Goal: Task Accomplishment & Management: Manage account settings

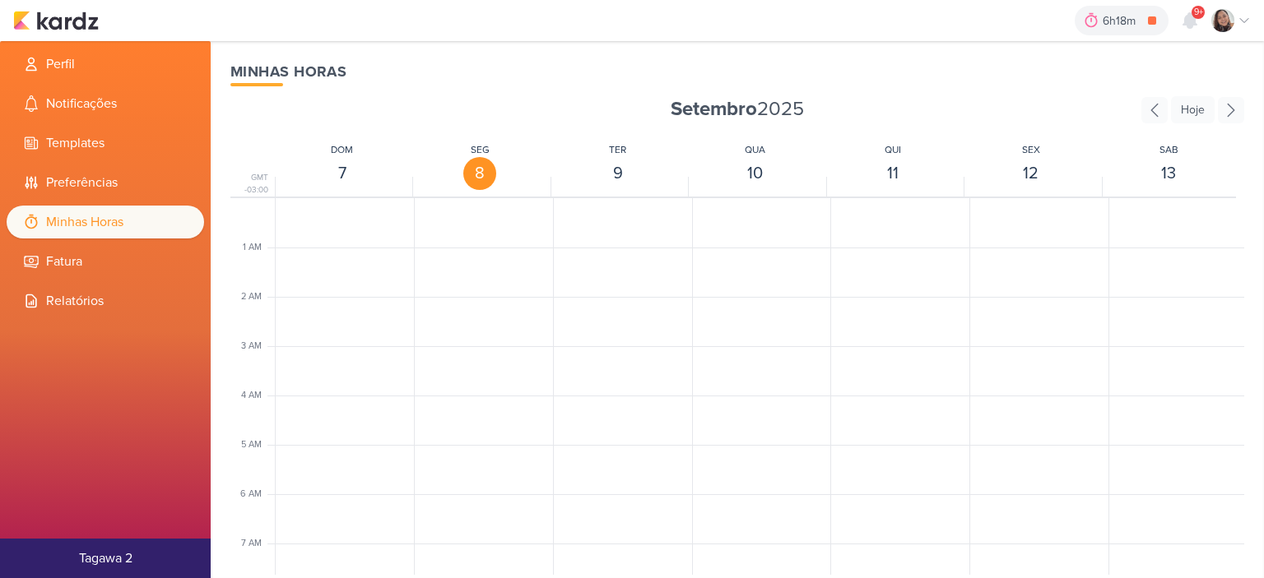
scroll to position [800, 0]
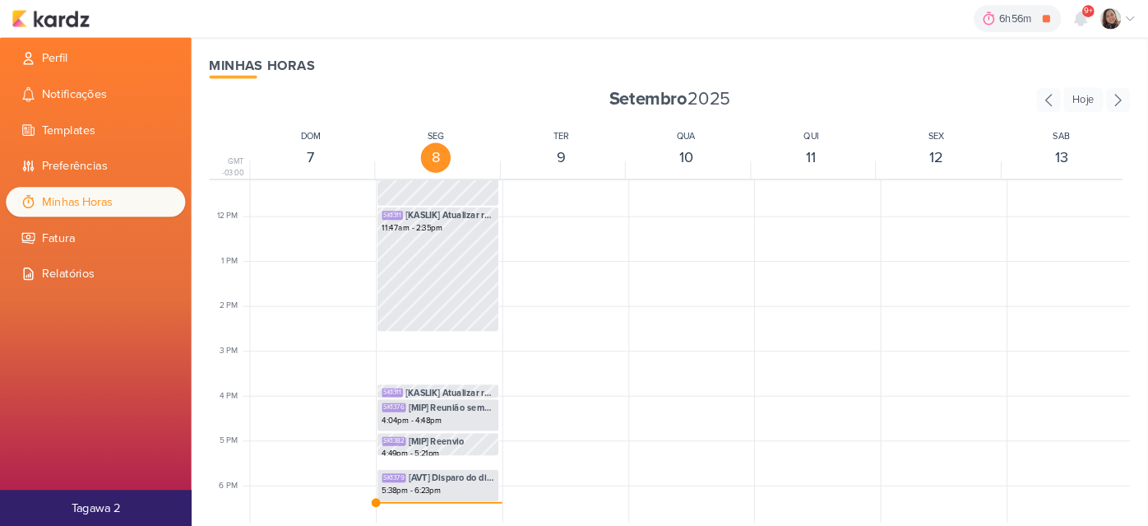
scroll to position [717, 0]
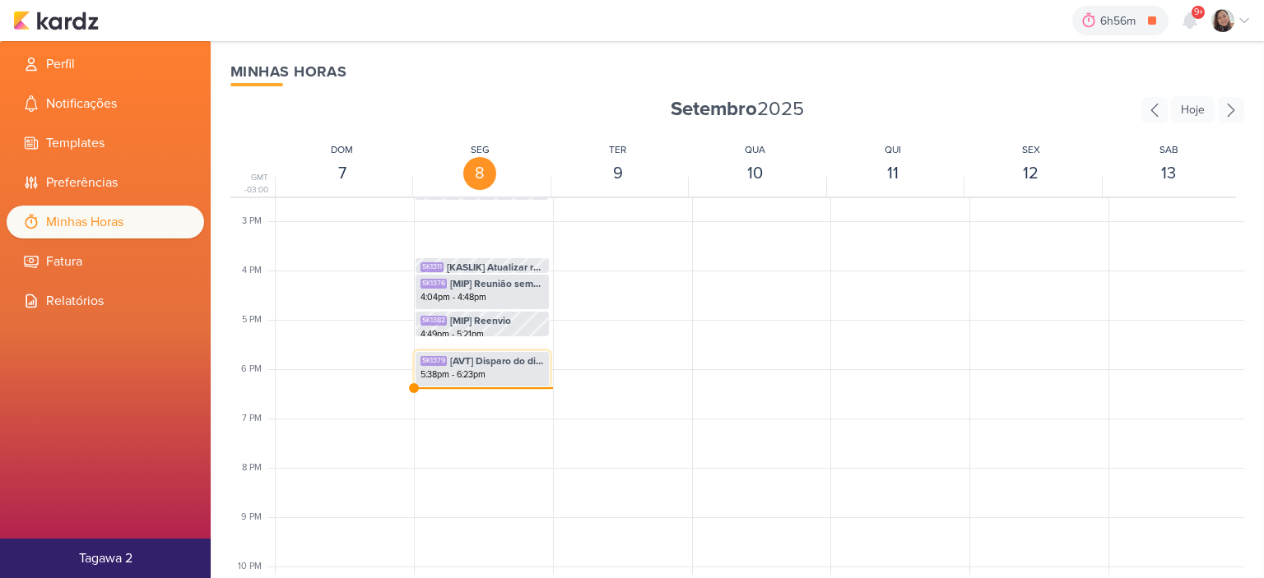
click at [492, 374] on div "5:38pm - 6:23pm" at bounding box center [481, 375] width 123 height 13
select select "pm"
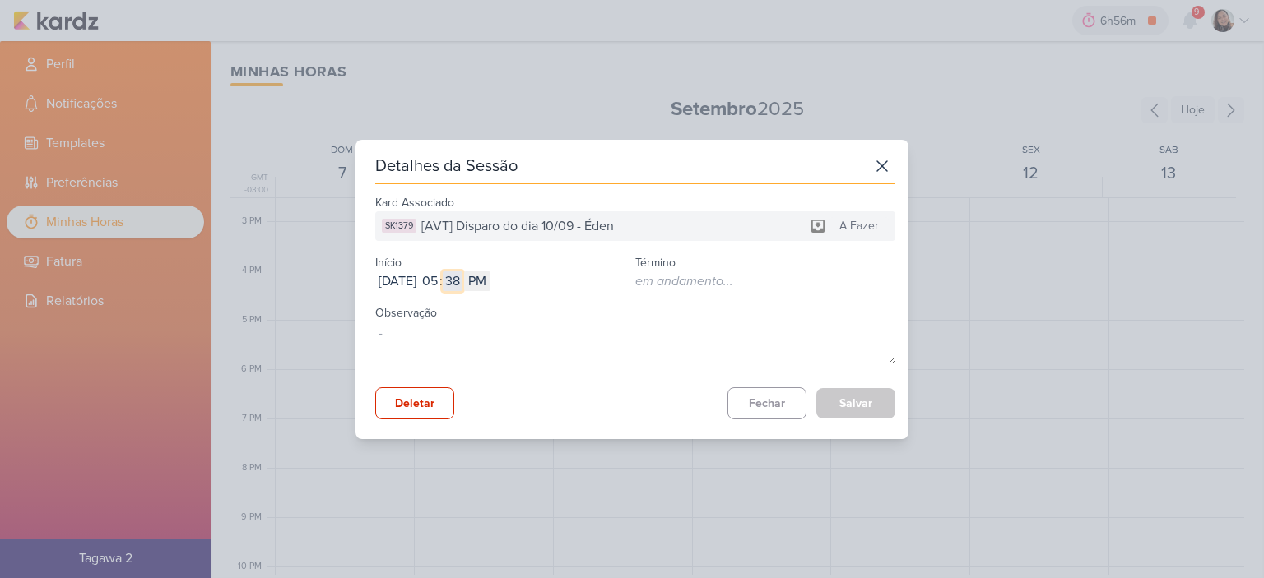
click at [462, 282] on input "38" at bounding box center [453, 281] width 20 height 20
type input "21"
click at [856, 416] on button "Salvar" at bounding box center [855, 403] width 79 height 30
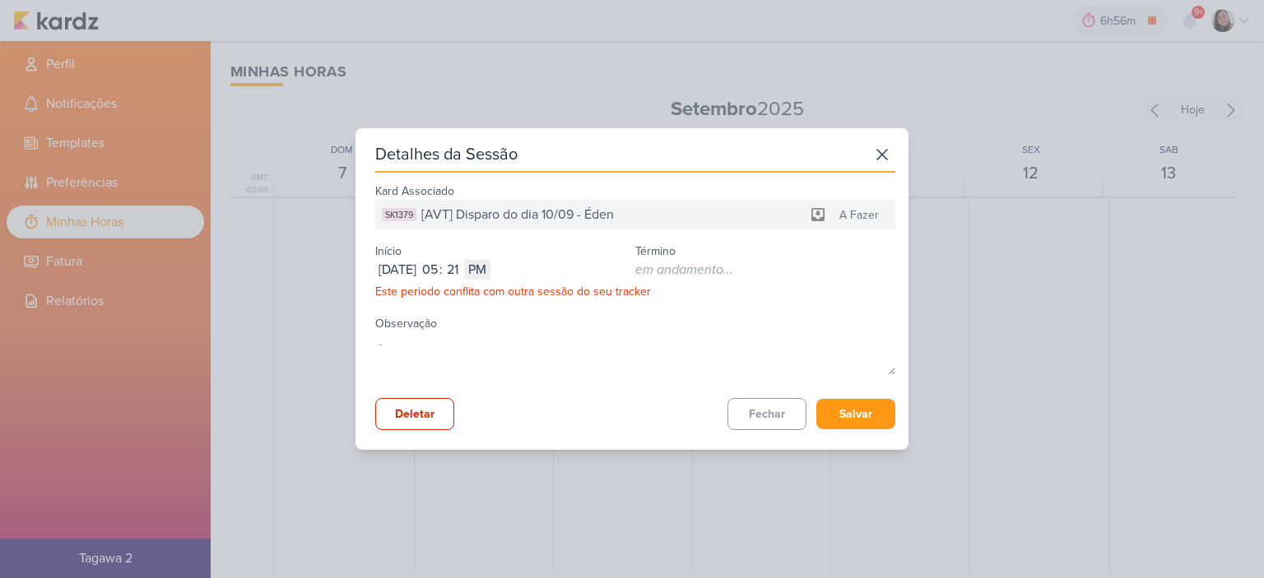
click at [503, 278] on div "Sep 08, 2025 2025-09-08 05 : 21 AM PM" at bounding box center [505, 270] width 260 height 20
click at [462, 276] on input "21" at bounding box center [453, 270] width 20 height 20
type input "22"
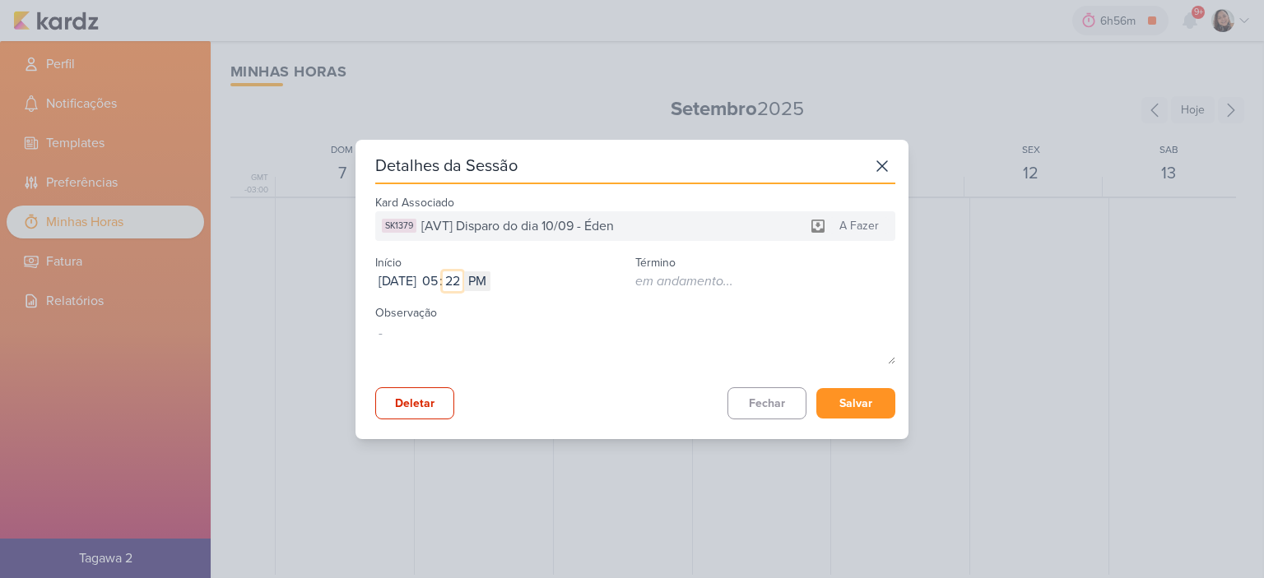
type input "22"
click at [884, 405] on button "Salvar" at bounding box center [855, 403] width 79 height 30
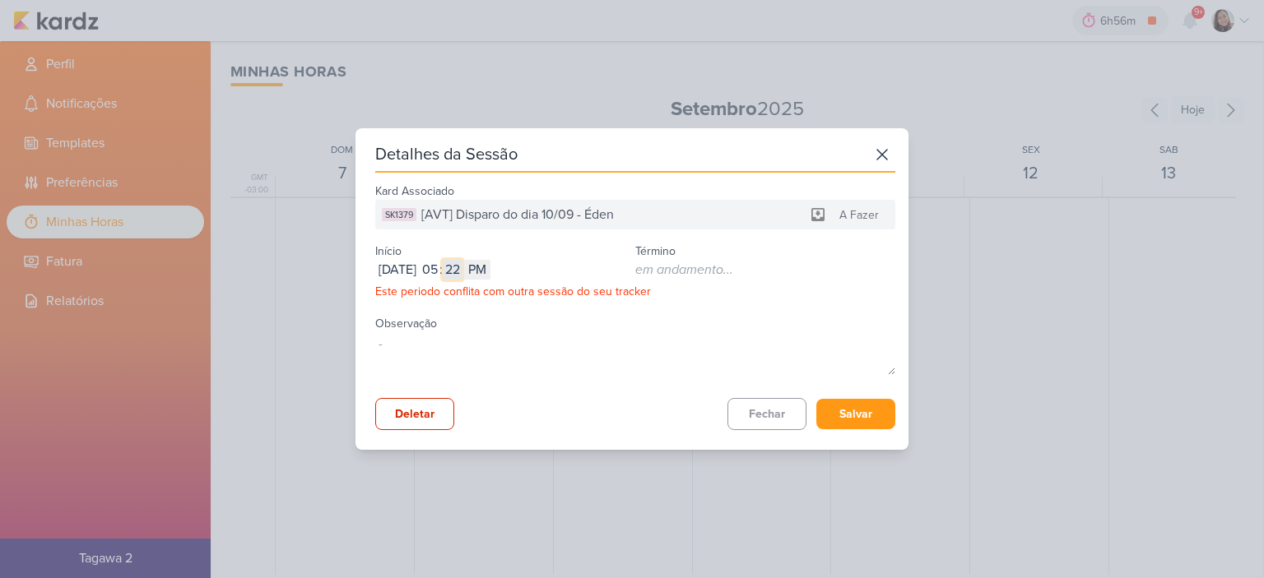
click at [462, 272] on input "22" at bounding box center [453, 270] width 20 height 20
type input "23"
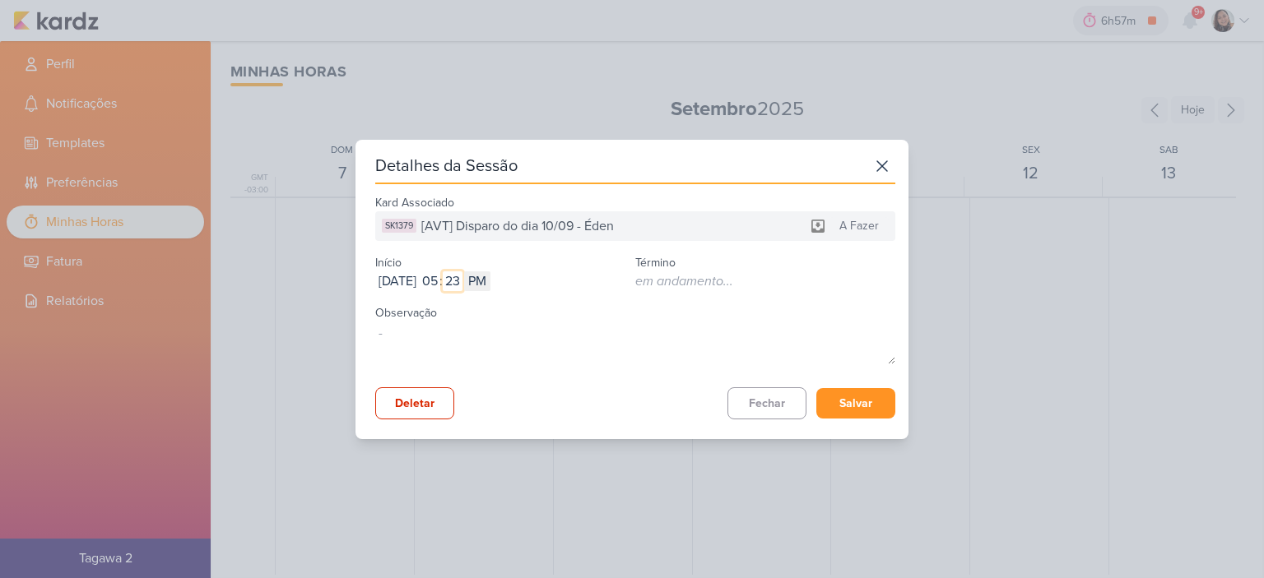
type input "23"
click at [834, 388] on button "Salvar" at bounding box center [855, 403] width 79 height 30
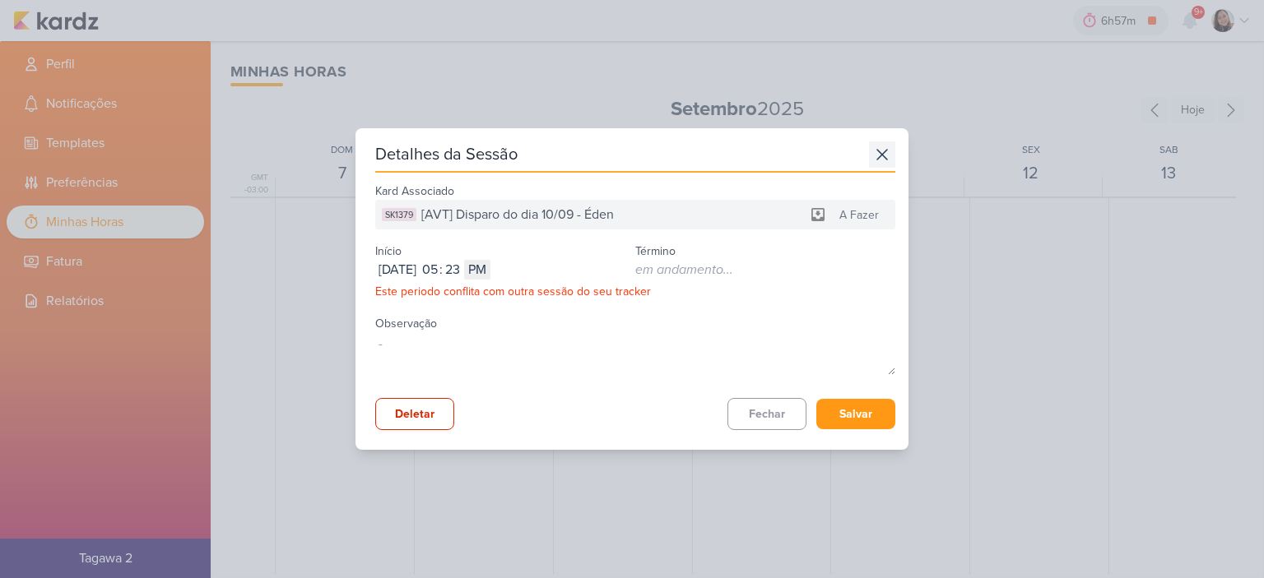
click at [869, 157] on icon at bounding box center [882, 155] width 26 height 26
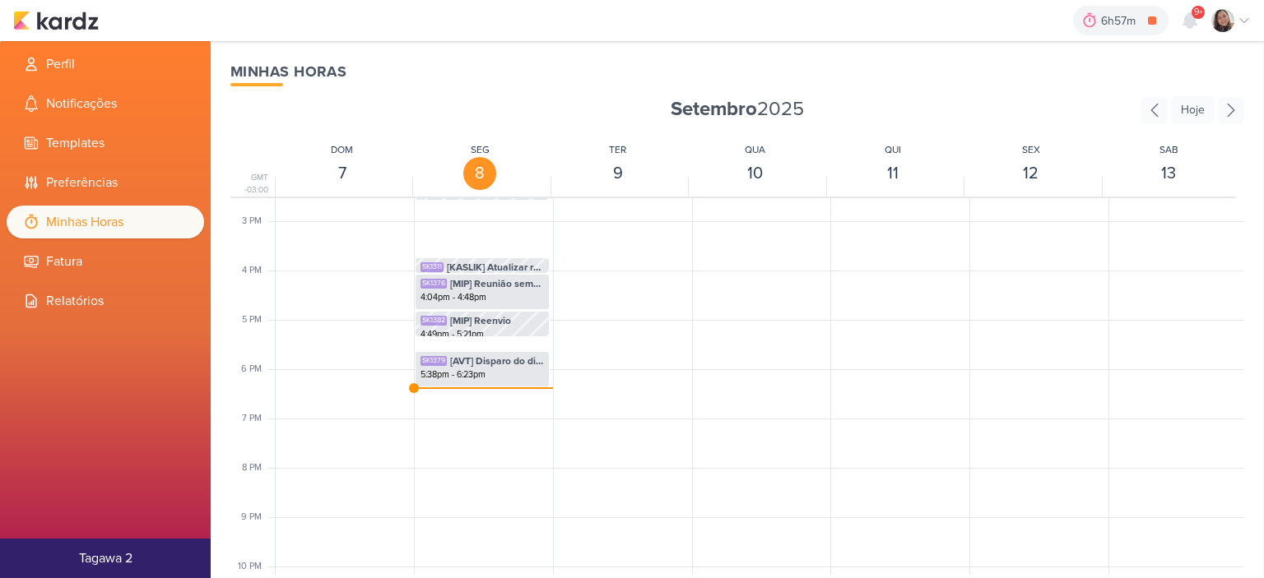
click at [495, 342] on div "SK1311 [KASLIK] Atualizar relatório de leads que o Otávio pediu 11:47am - 2:35p…" at bounding box center [482, 73] width 136 height 1185
drag, startPoint x: 487, startPoint y: 355, endPoint x: 472, endPoint y: 347, distance: 16.6
drag, startPoint x: 472, startPoint y: 347, endPoint x: 705, endPoint y: 356, distance: 233.0
click at [705, 356] on div at bounding box center [760, 73] width 136 height 1185
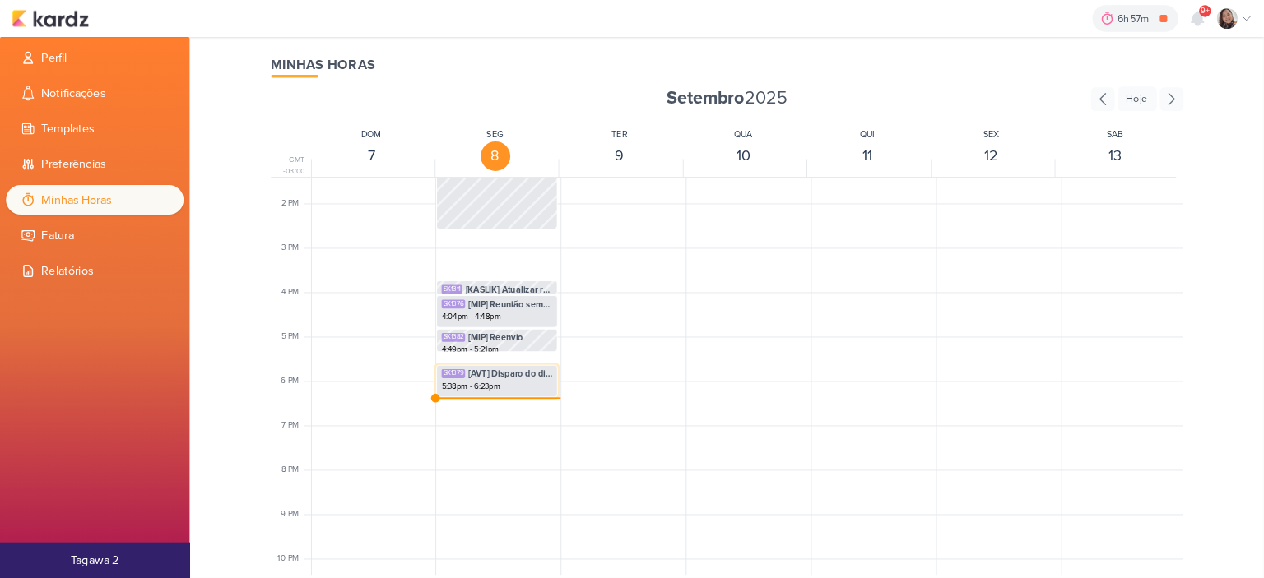
scroll to position [663, 0]
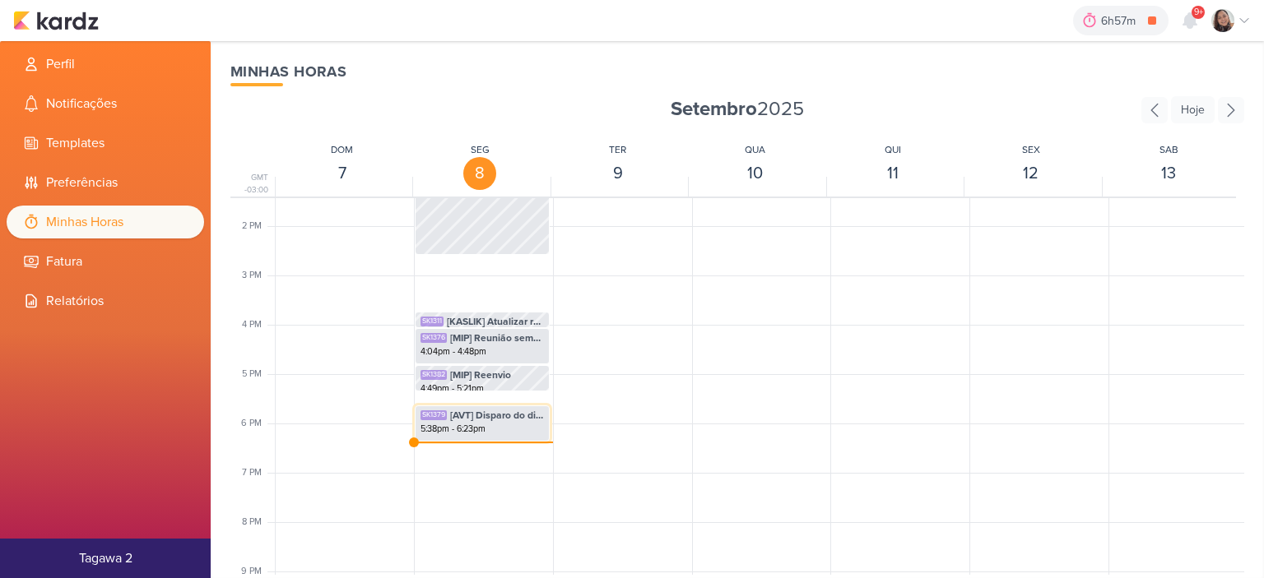
click at [480, 429] on div "5:38pm - 6:23pm" at bounding box center [481, 429] width 123 height 13
select select "pm"
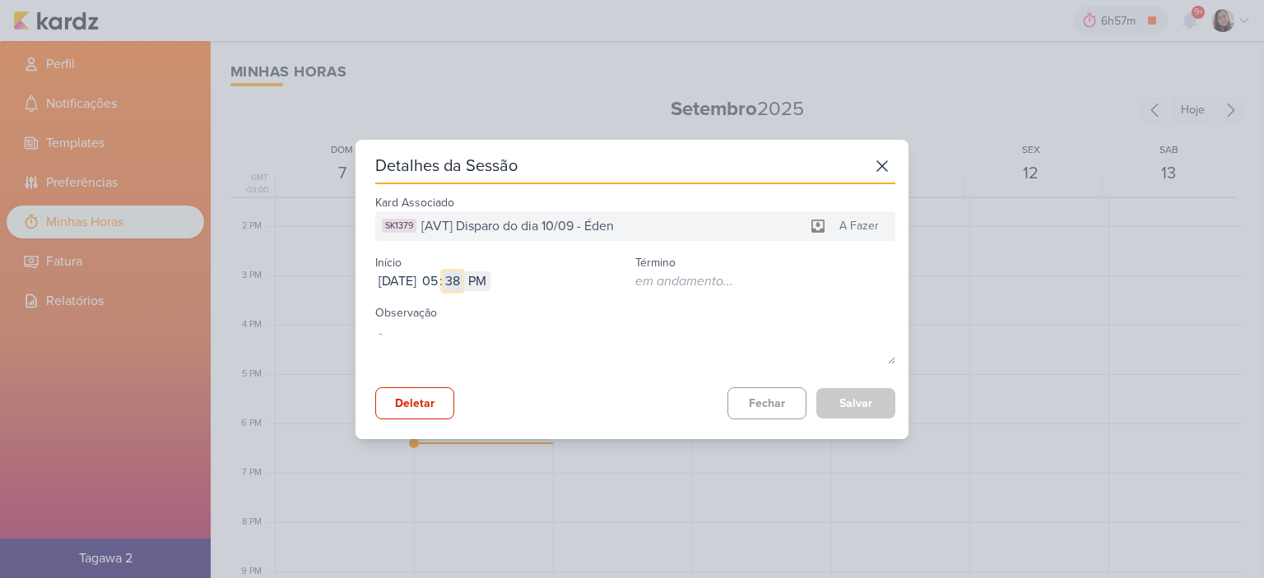
click at [462, 284] on input "38" at bounding box center [453, 281] width 20 height 20
type input "23"
type input "24"
click at [824, 394] on button "Salvar" at bounding box center [855, 403] width 79 height 30
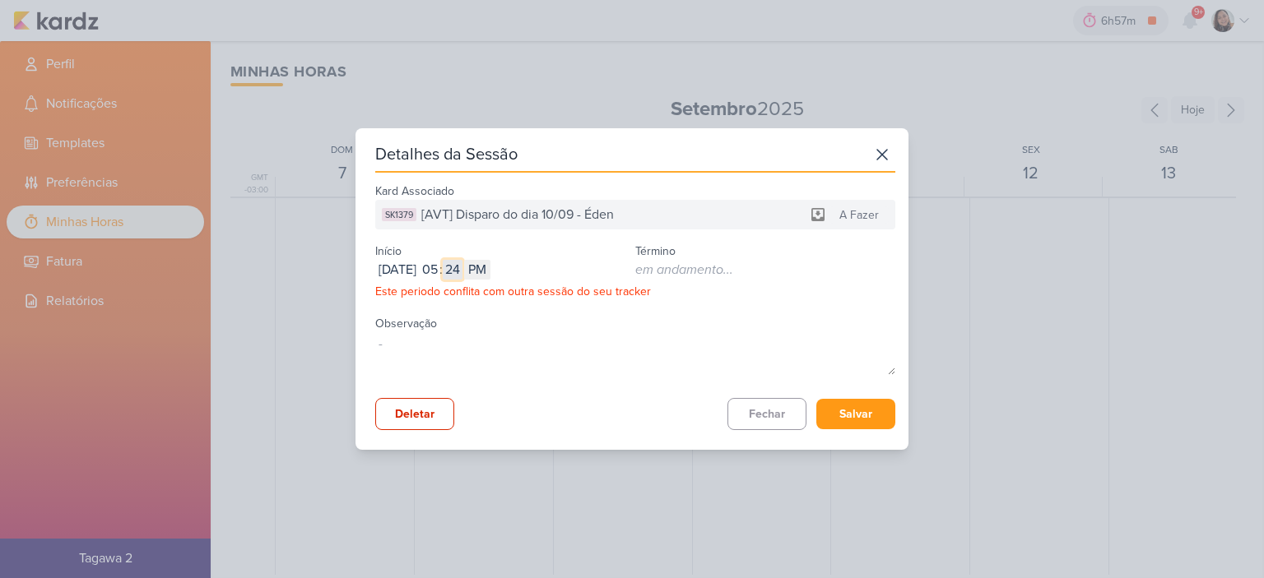
click at [462, 276] on input "24" at bounding box center [453, 270] width 20 height 20
type input "25"
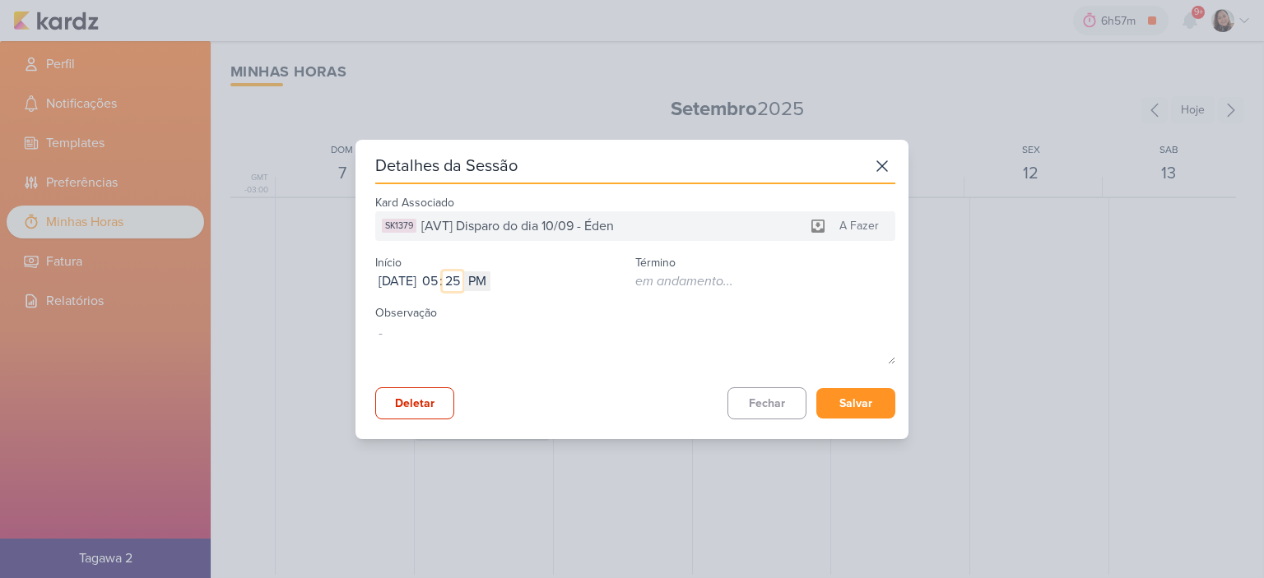
type input "25"
click at [846, 419] on div "Detalhes da Sessão Kard Associado SK1379 [AVT] Disparo do dia 10/09 - Éden A Fa…" at bounding box center [631, 289] width 553 height 299
click at [833, 413] on button "Salvar" at bounding box center [855, 403] width 79 height 30
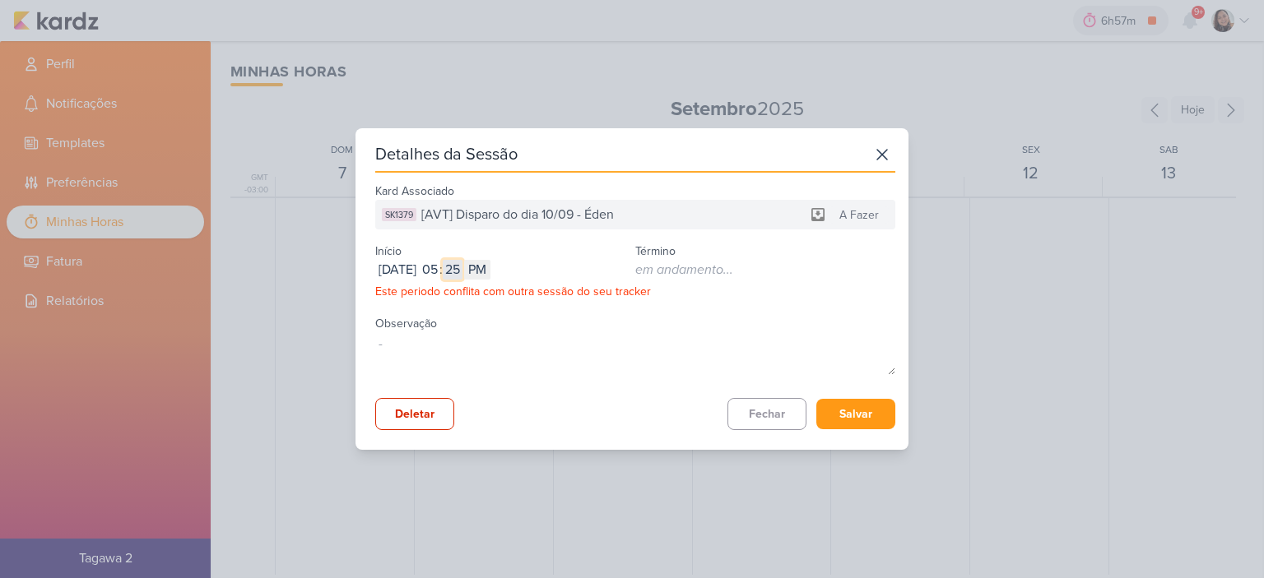
click at [462, 264] on input "25" at bounding box center [453, 270] width 20 height 20
type input "26"
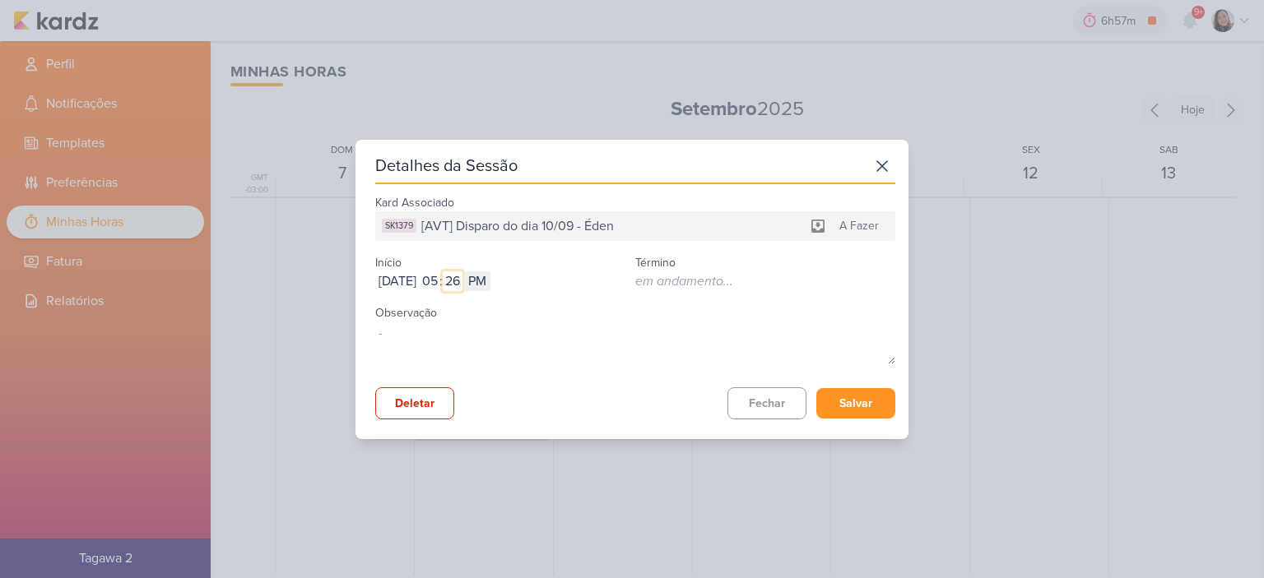
type input "26"
click at [823, 405] on button "Salvar" at bounding box center [855, 403] width 79 height 30
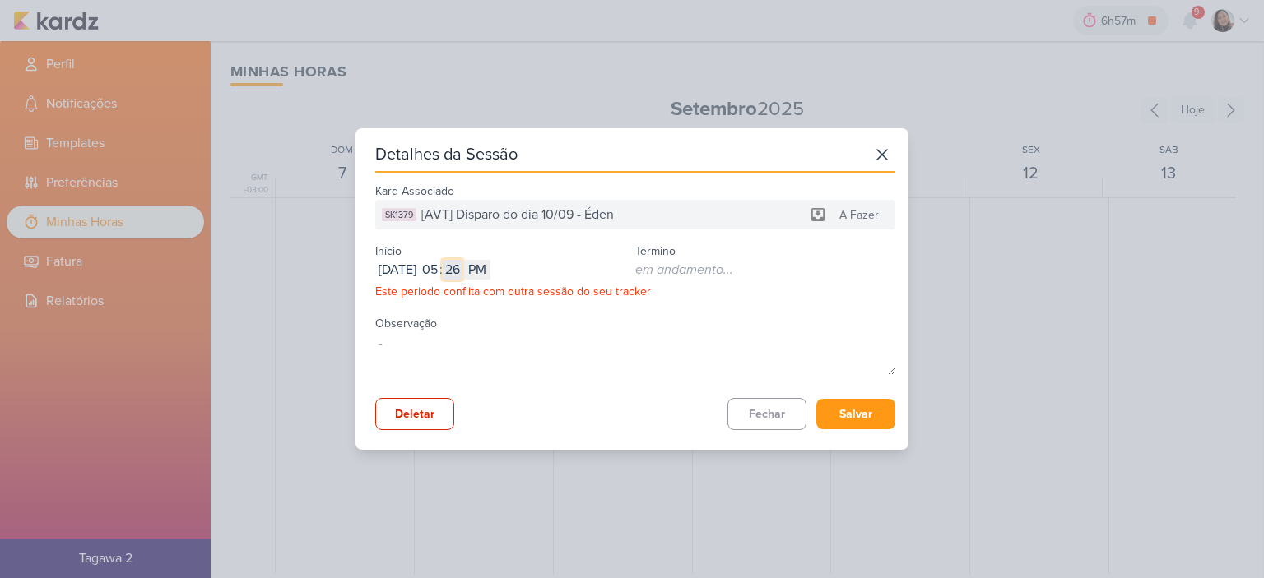
click at [462, 273] on input "26" at bounding box center [453, 270] width 20 height 20
type input "27"
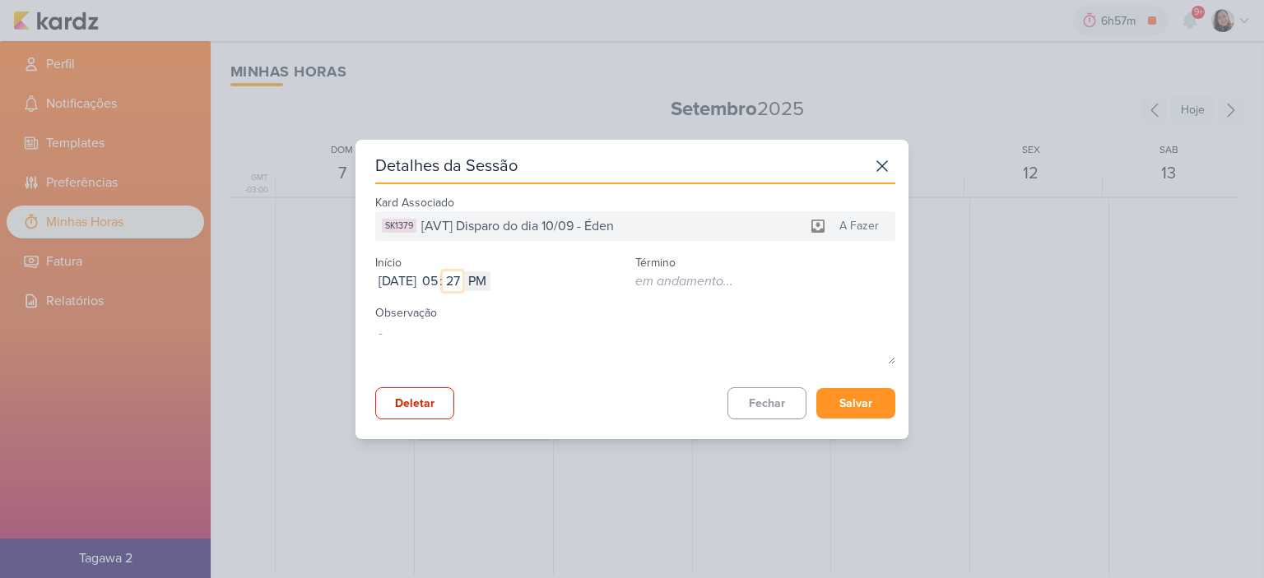
type input "27"
click at [833, 412] on button "Salvar" at bounding box center [855, 403] width 79 height 30
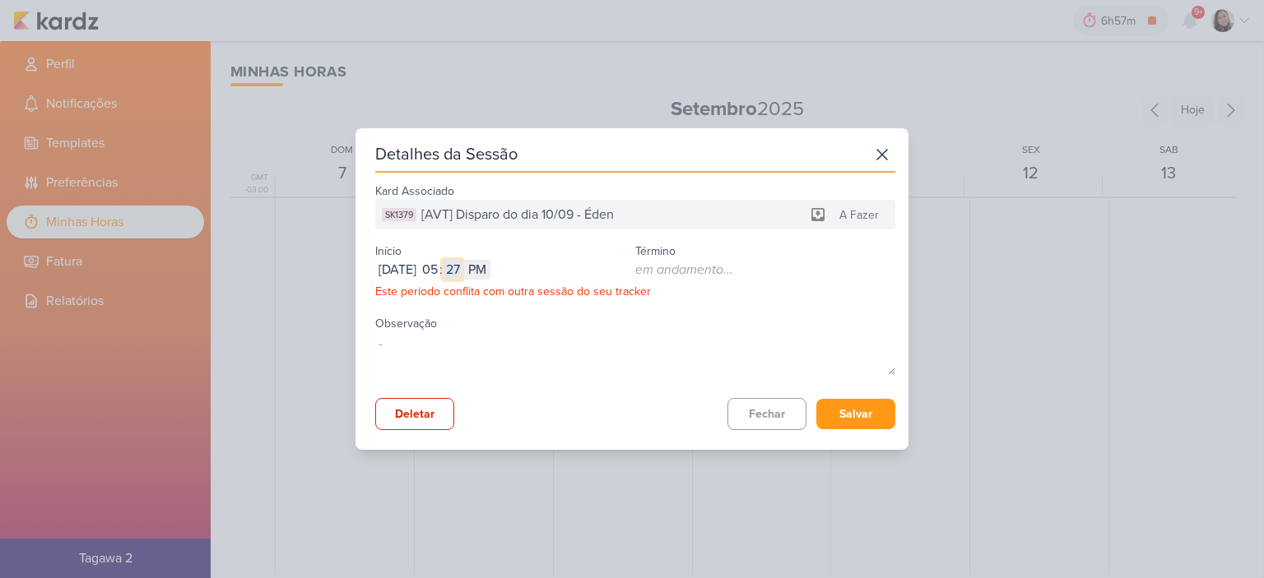
click at [462, 270] on input "27" at bounding box center [453, 270] width 20 height 20
type input "28"
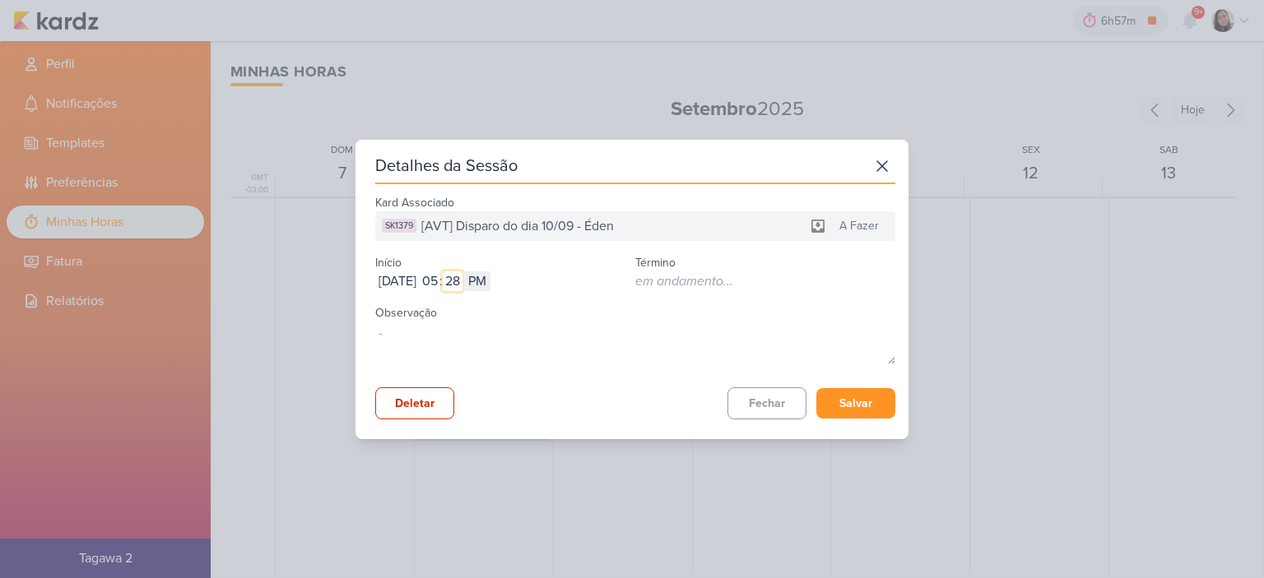
type input "28"
click at [842, 404] on button "Salvar" at bounding box center [855, 403] width 79 height 30
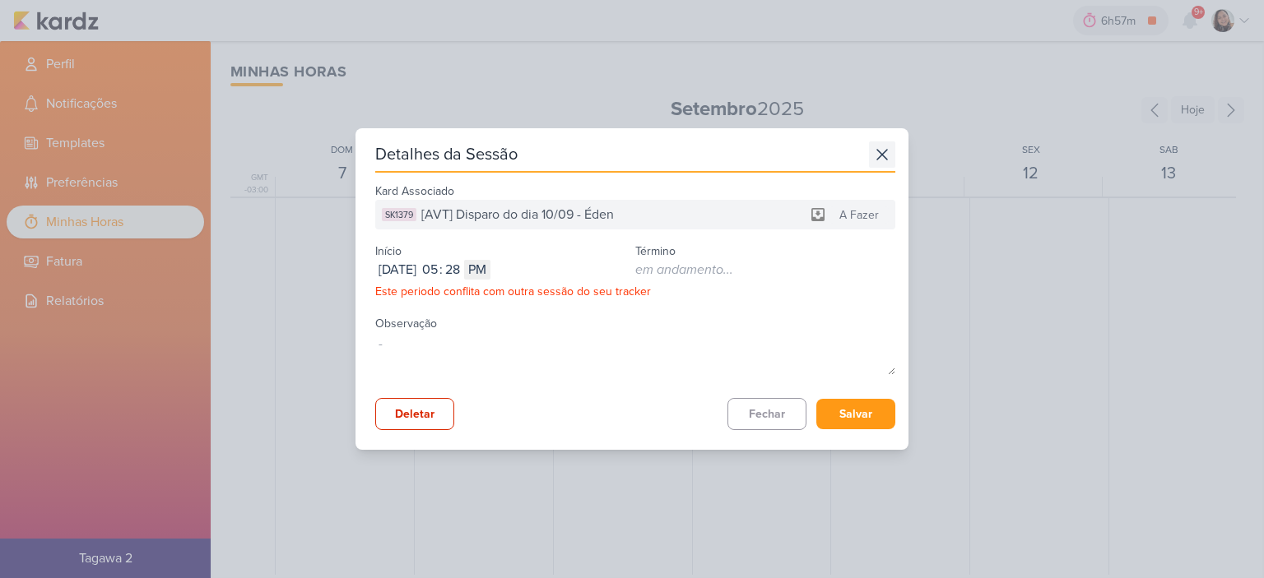
click at [881, 152] on icon at bounding box center [882, 155] width 26 height 26
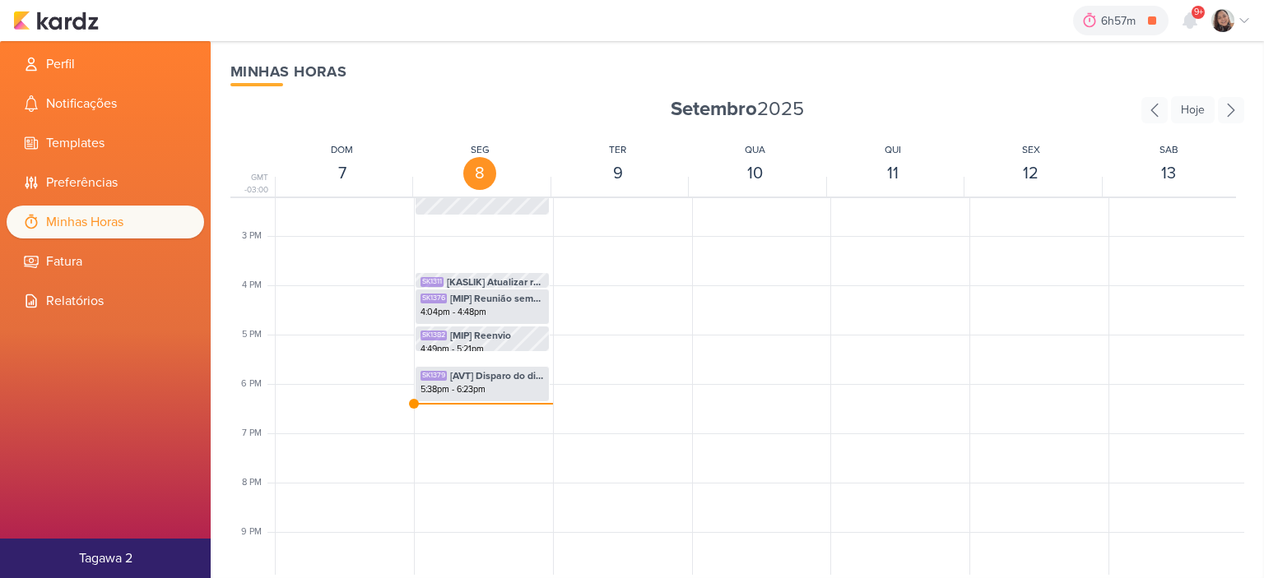
scroll to position [745, 0]
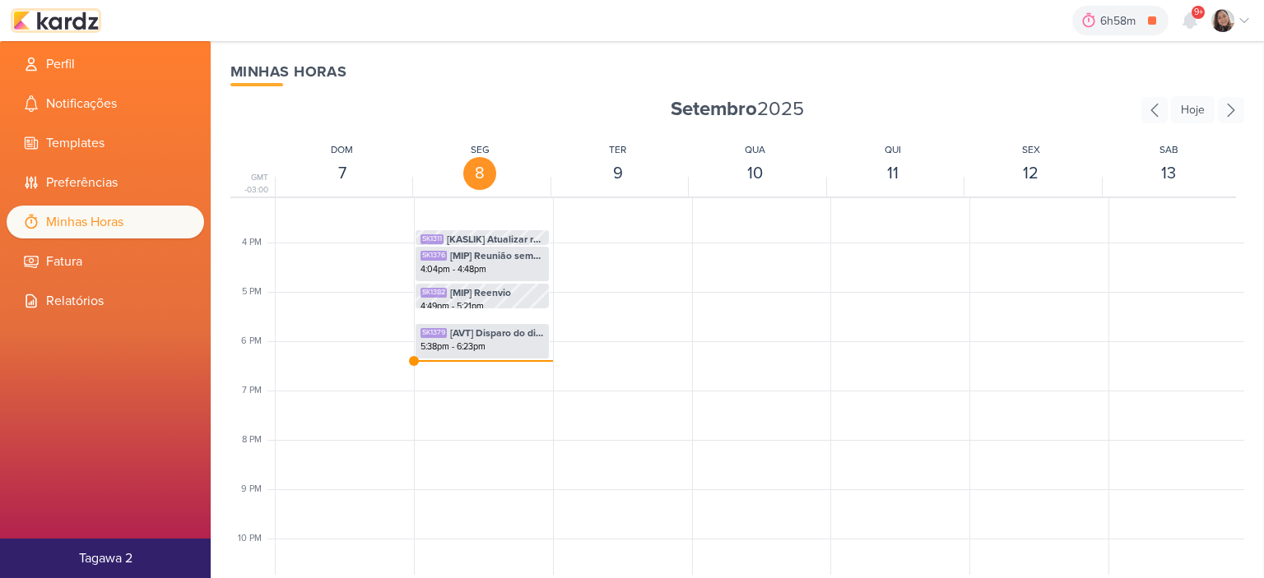
click at [76, 19] on img at bounding box center [56, 21] width 86 height 20
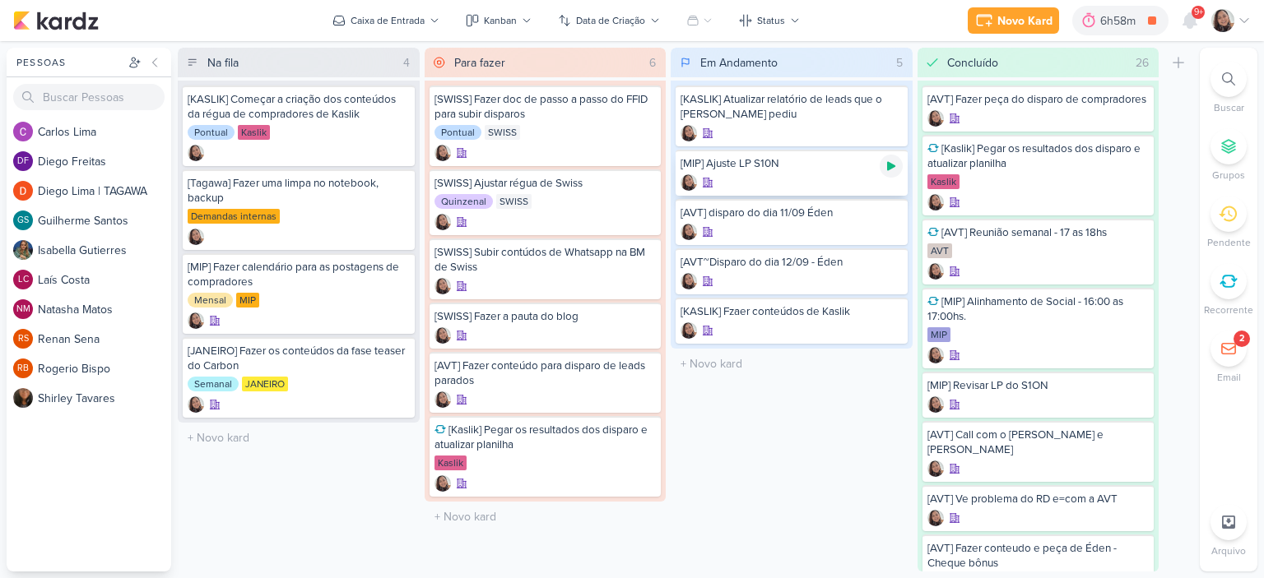
click at [889, 164] on icon at bounding box center [891, 166] width 8 height 9
click at [791, 172] on div "[MIP] Ajuste LP S10N" at bounding box center [791, 173] width 232 height 46
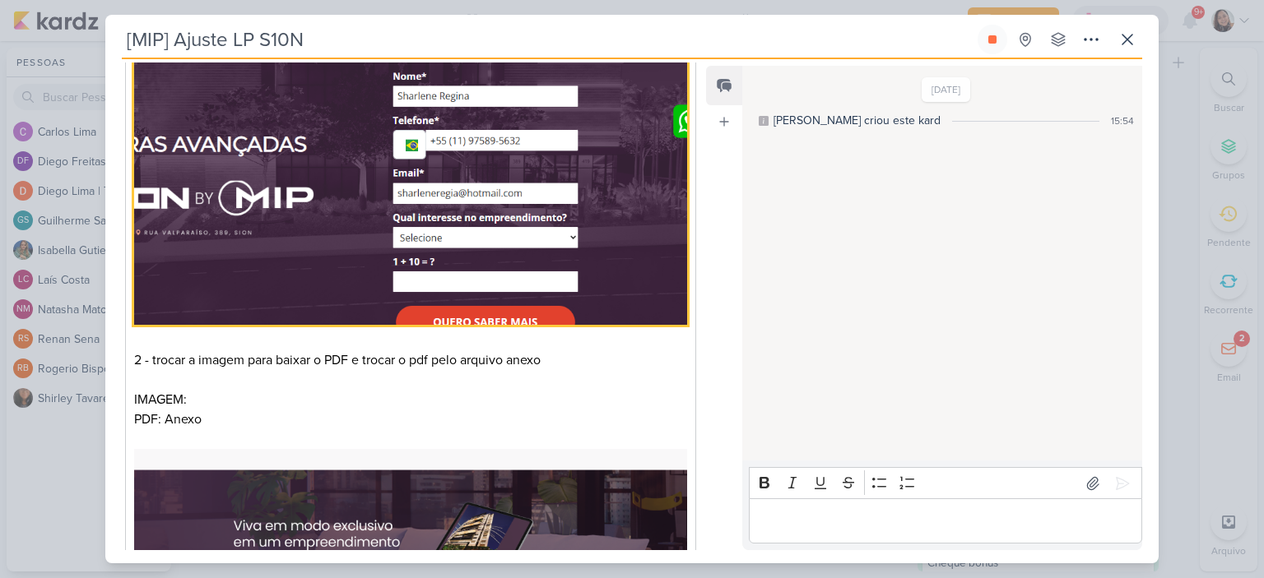
scroll to position [494, 0]
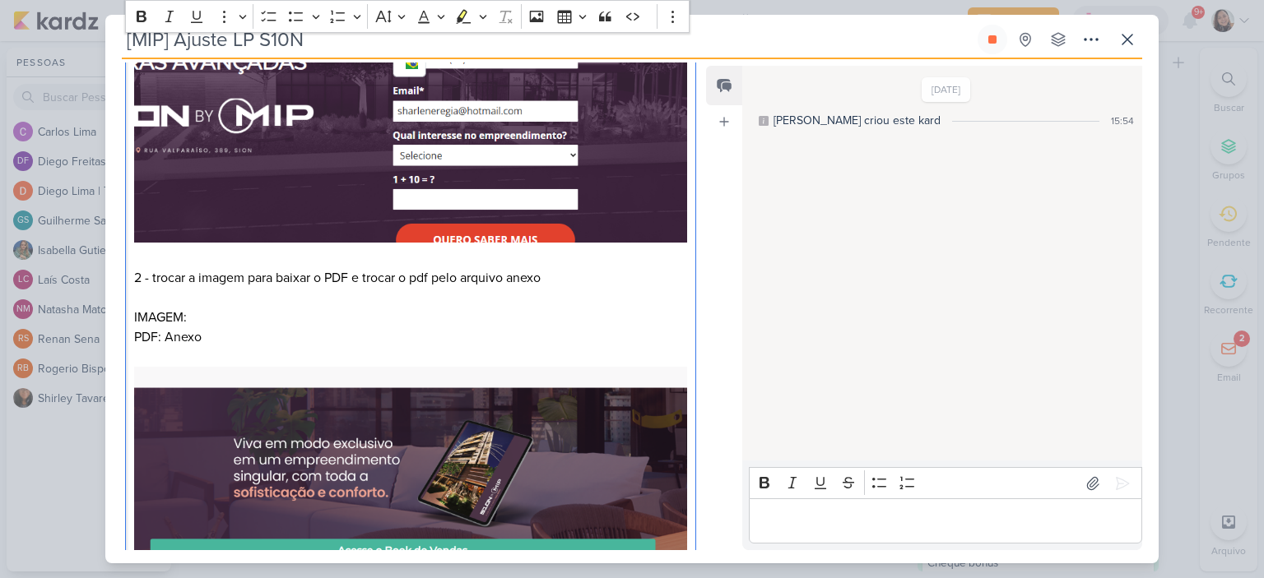
click at [405, 316] on p "2 - trocar a imagem para baixar o PDF e trocar o pdf pelo arquivo anexo IMAGEM:…" at bounding box center [410, 444] width 553 height 352
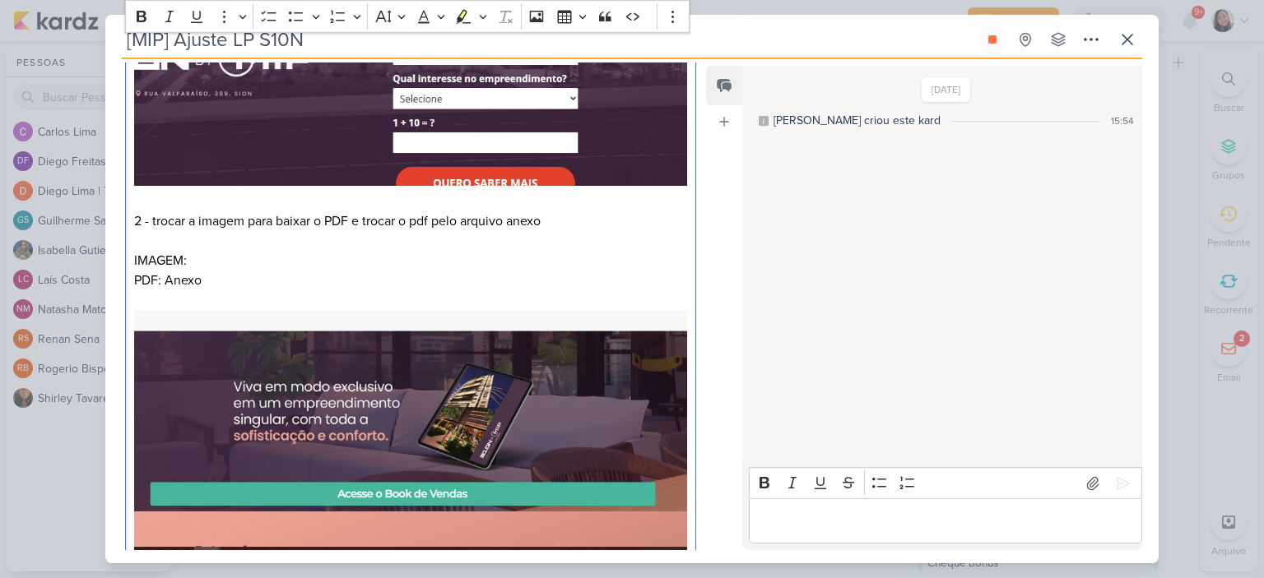
scroll to position [576, 0]
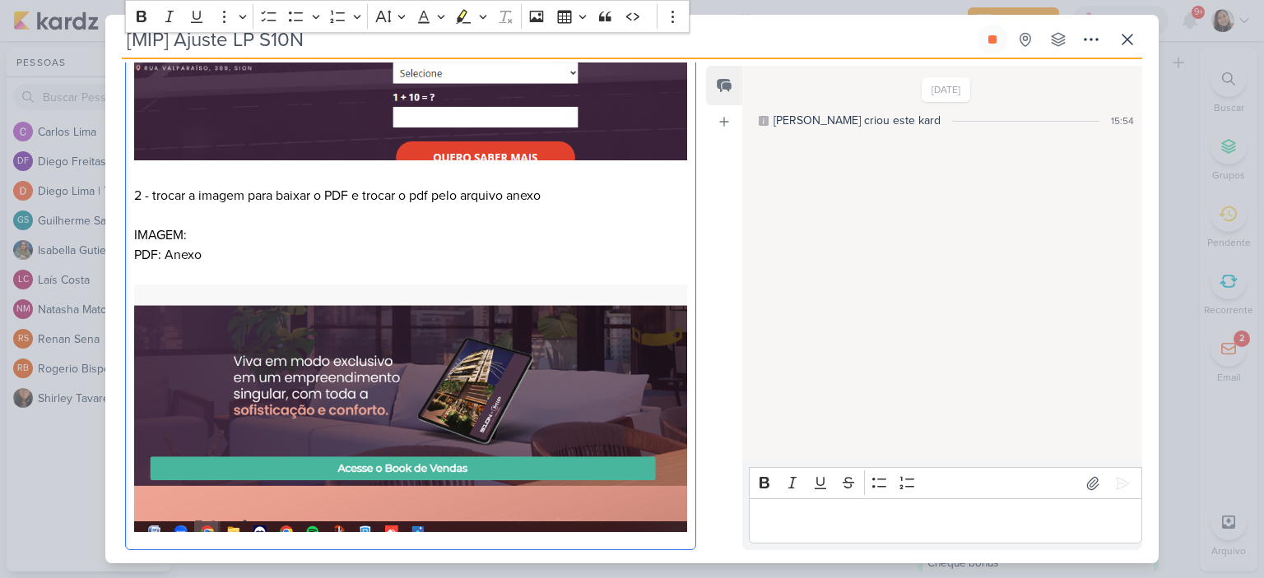
click at [535, 256] on p "2 - trocar a imagem para baixar o PDF e trocar o pdf pelo arquivo anexo IMAGEM:…" at bounding box center [410, 362] width 553 height 352
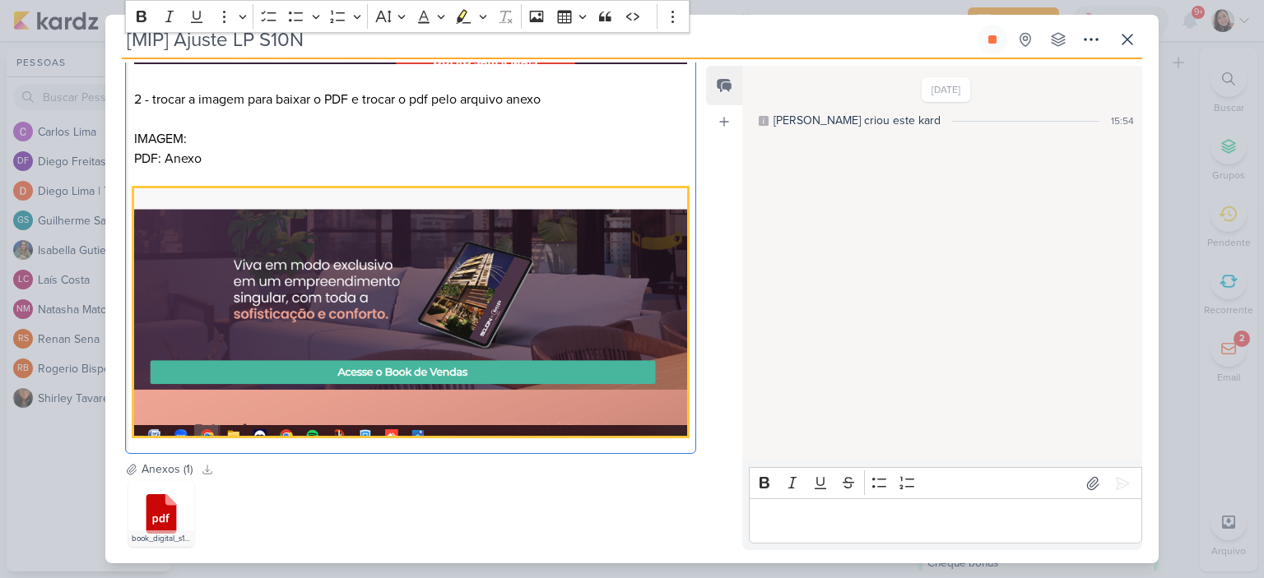
scroll to position [592, 0]
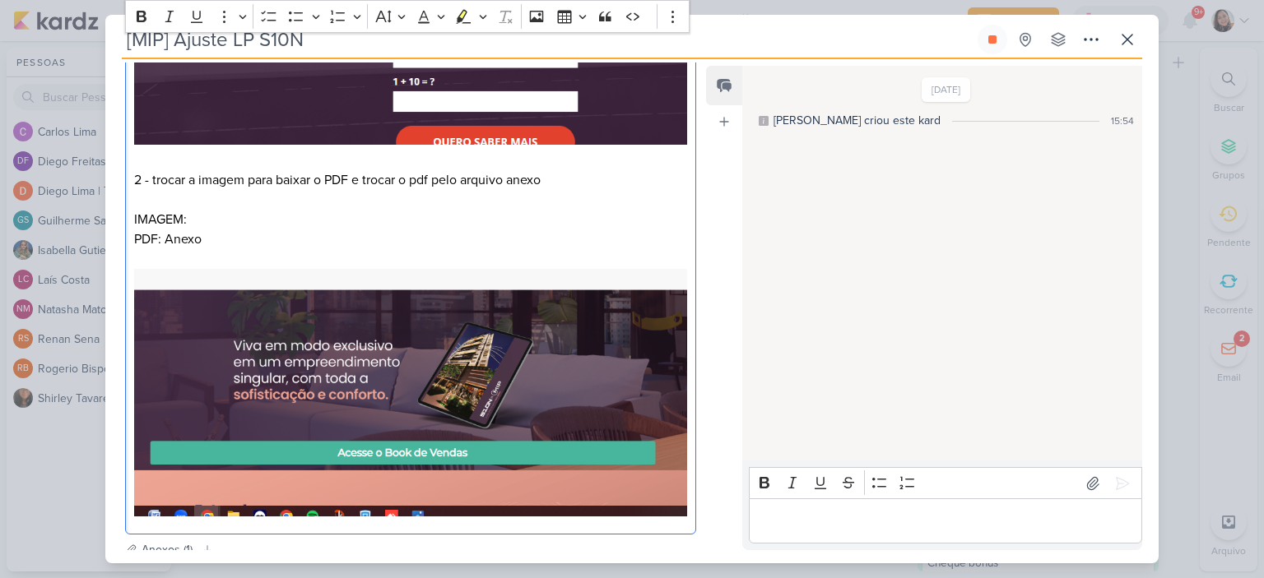
click at [532, 217] on p "2 - trocar a imagem para baixar o PDF e trocar o pdf pelo arquivo anexo IMAGEM:…" at bounding box center [410, 346] width 553 height 352
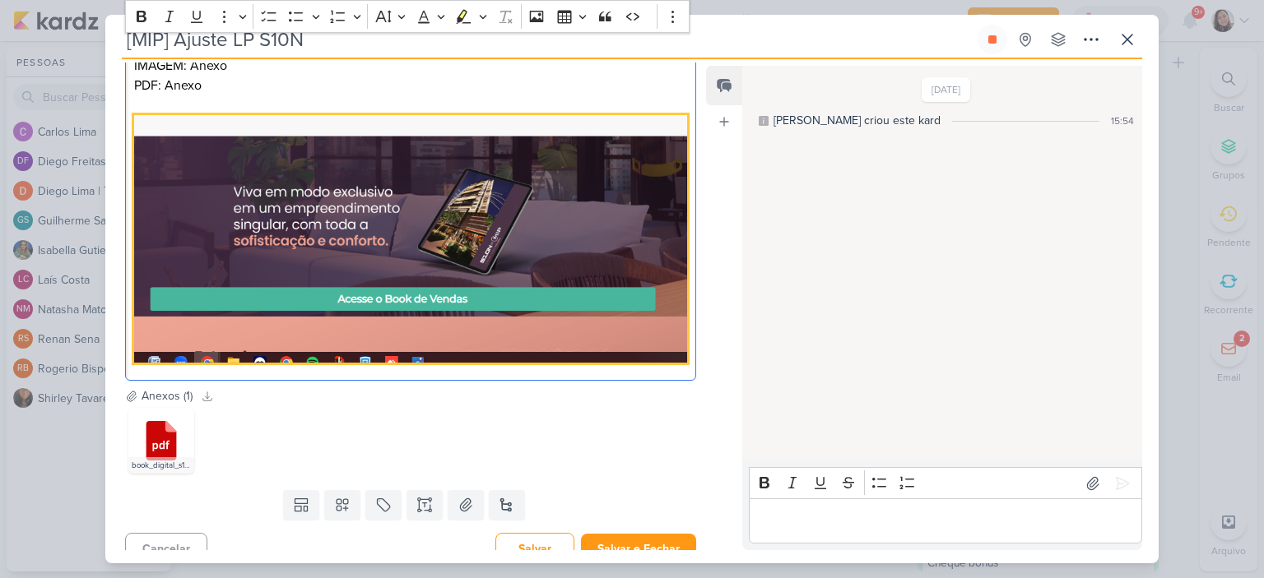
scroll to position [756, 0]
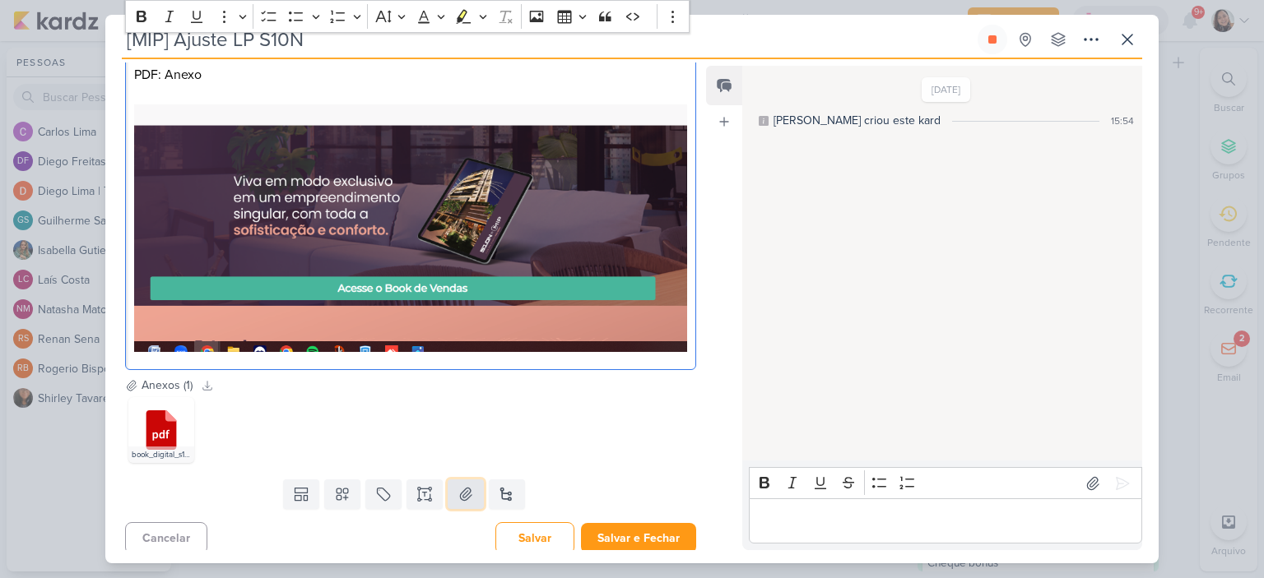
click at [457, 492] on icon at bounding box center [465, 494] width 16 height 16
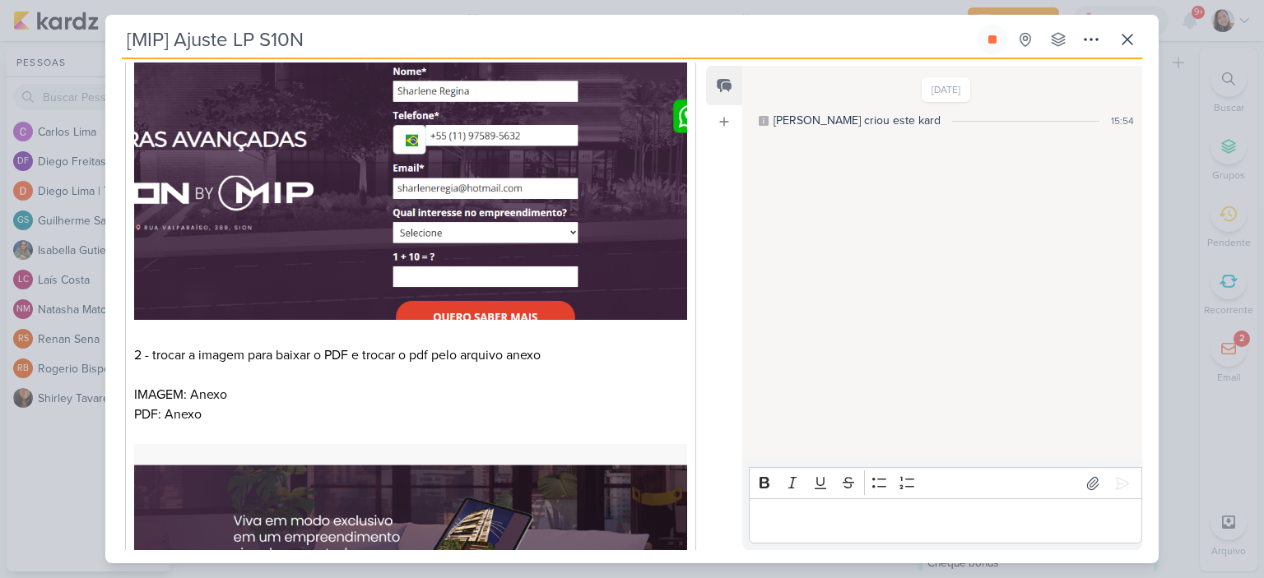
scroll to position [427, 0]
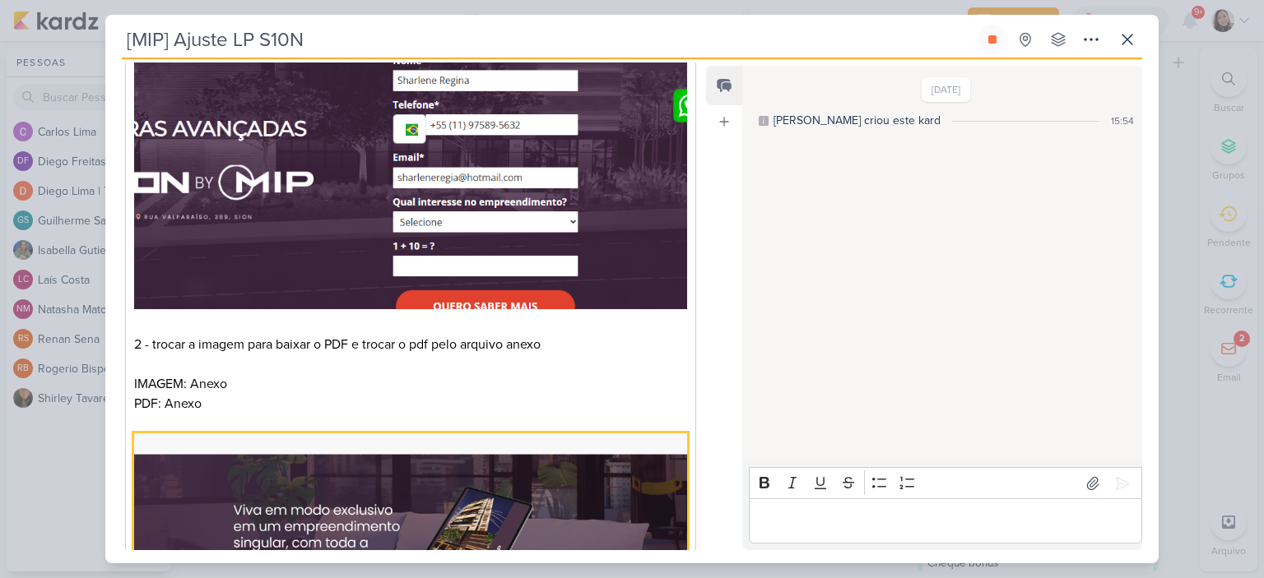
click at [220, 434] on img "Editor editing area: main" at bounding box center [410, 558] width 553 height 248
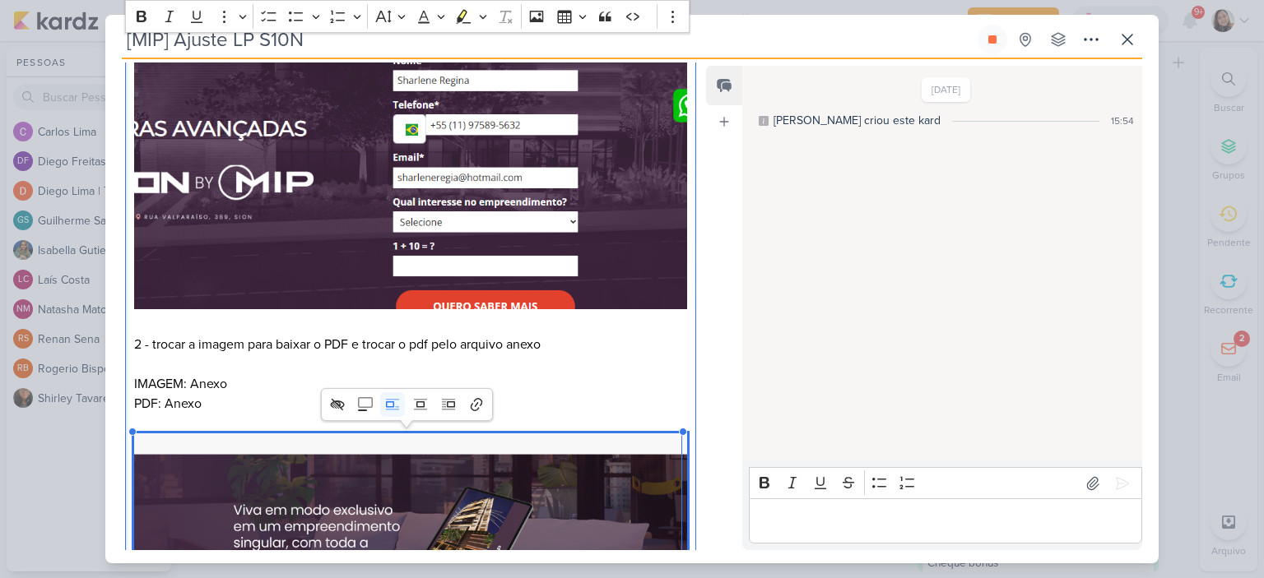
click at [224, 420] on p "2 - trocar a imagem para baixar o PDF e trocar o pdf pelo arquivo anexo IMAGEM:…" at bounding box center [410, 511] width 553 height 352
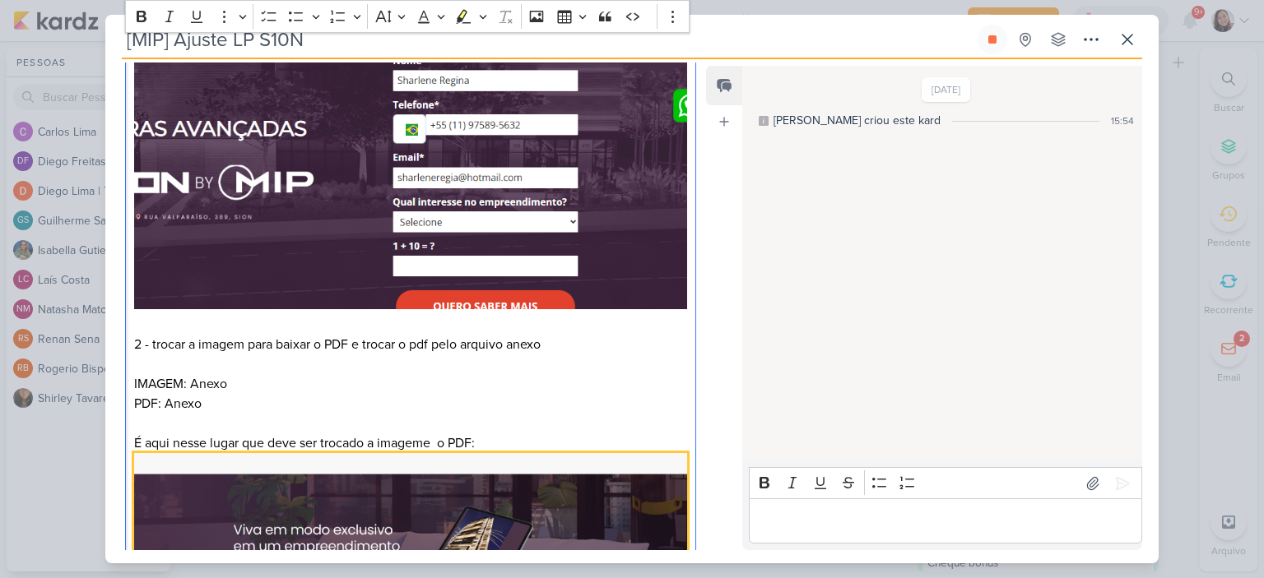
click at [201, 456] on img "Editor editing area: main" at bounding box center [410, 577] width 553 height 248
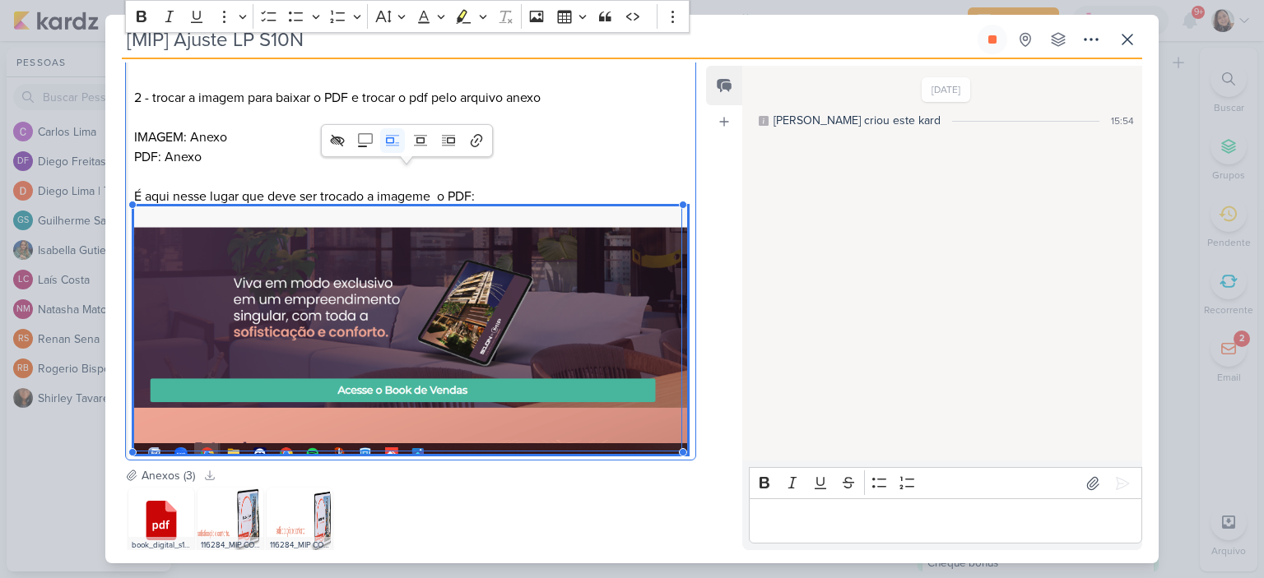
scroll to position [763, 0]
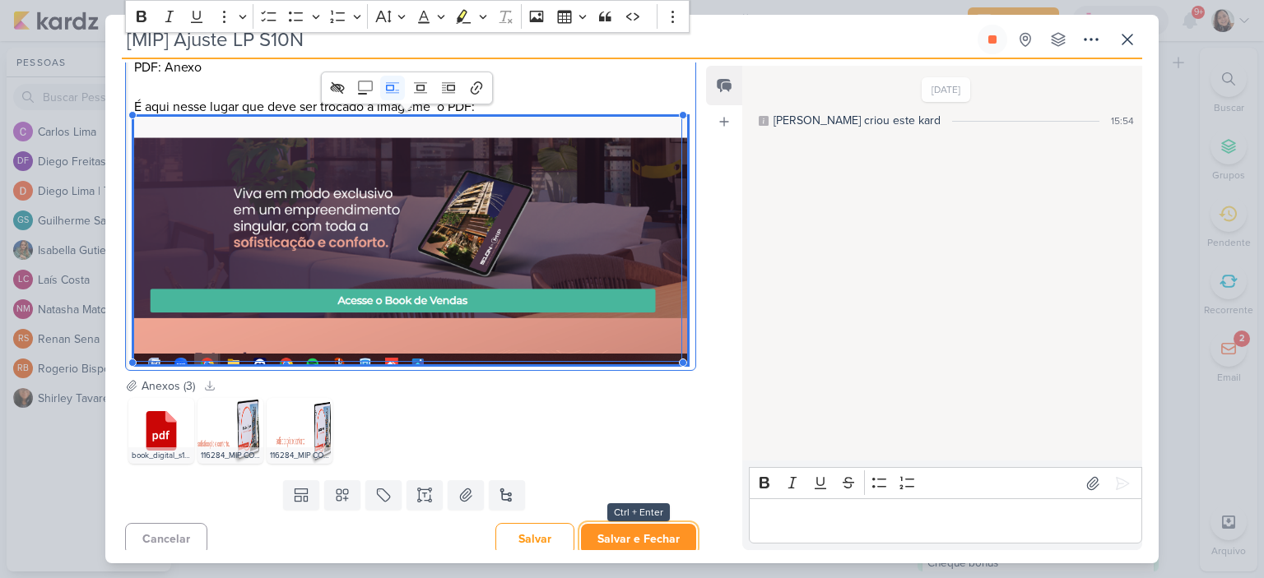
click at [629, 526] on button "Salvar e Fechar" at bounding box center [638, 539] width 115 height 30
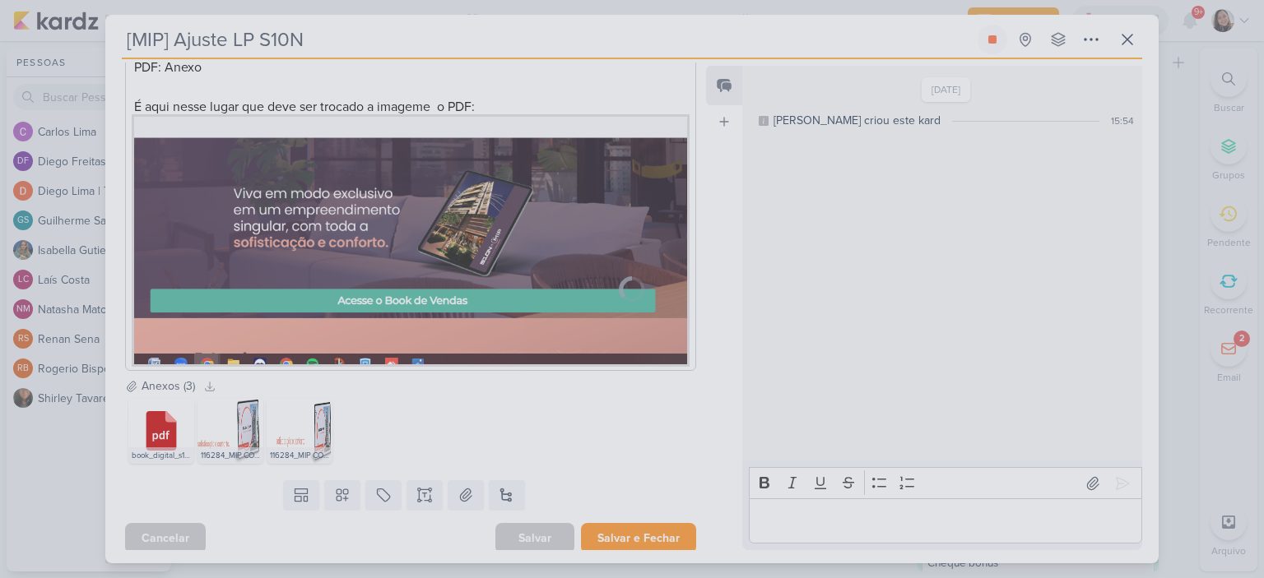
scroll to position [763, 0]
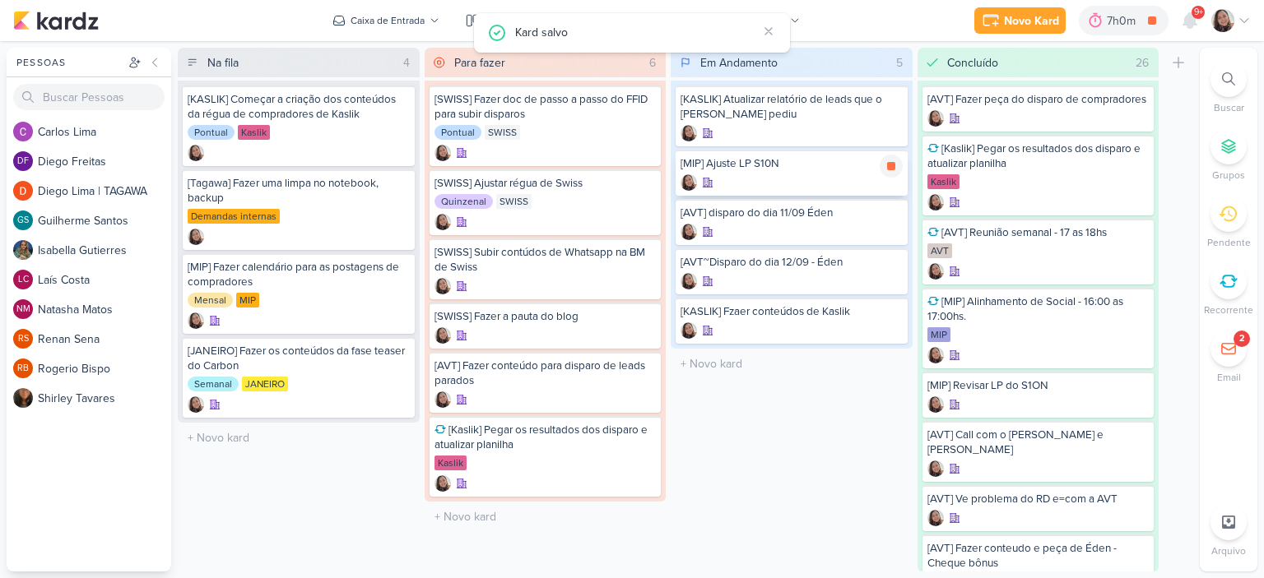
click at [754, 175] on div at bounding box center [791, 182] width 222 height 16
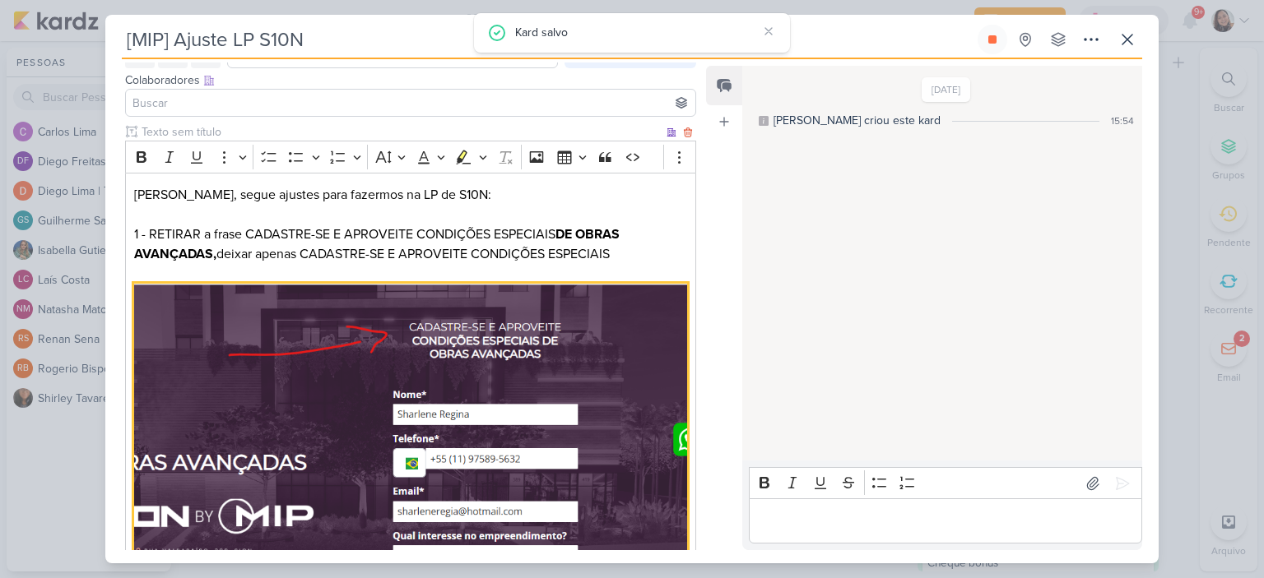
scroll to position [0, 0]
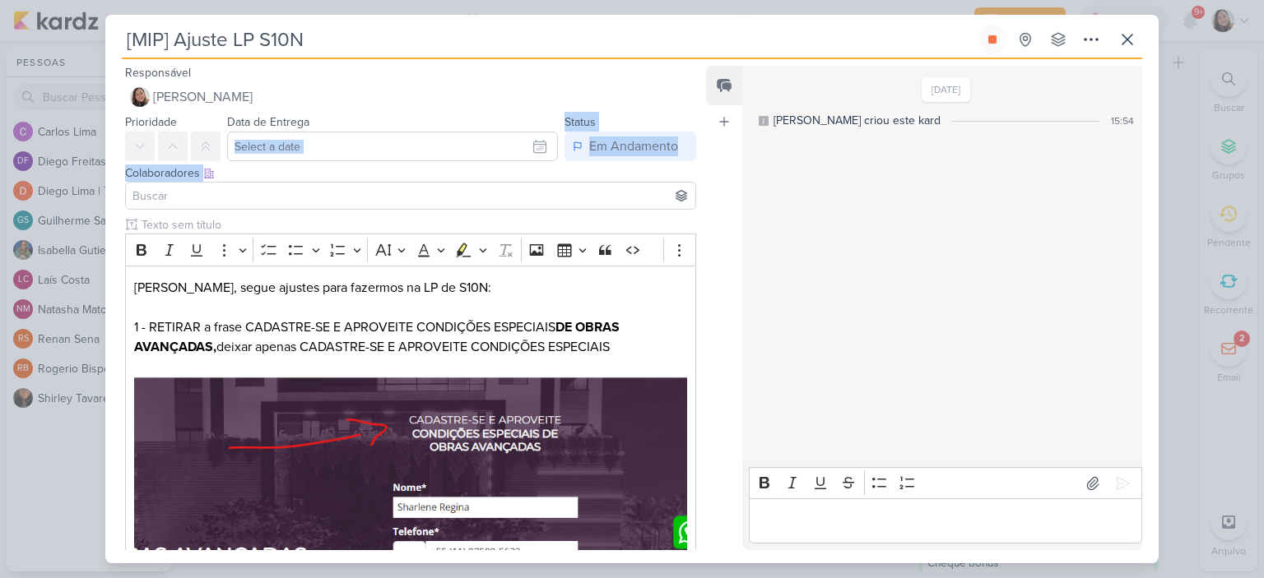
drag, startPoint x: 459, startPoint y: 159, endPoint x: 461, endPoint y: 167, distance: 8.4
click at [458, 165] on div "Colaboradores Este kard pode ser visível a usuários da sua organização Este kar…" at bounding box center [410, 173] width 571 height 17
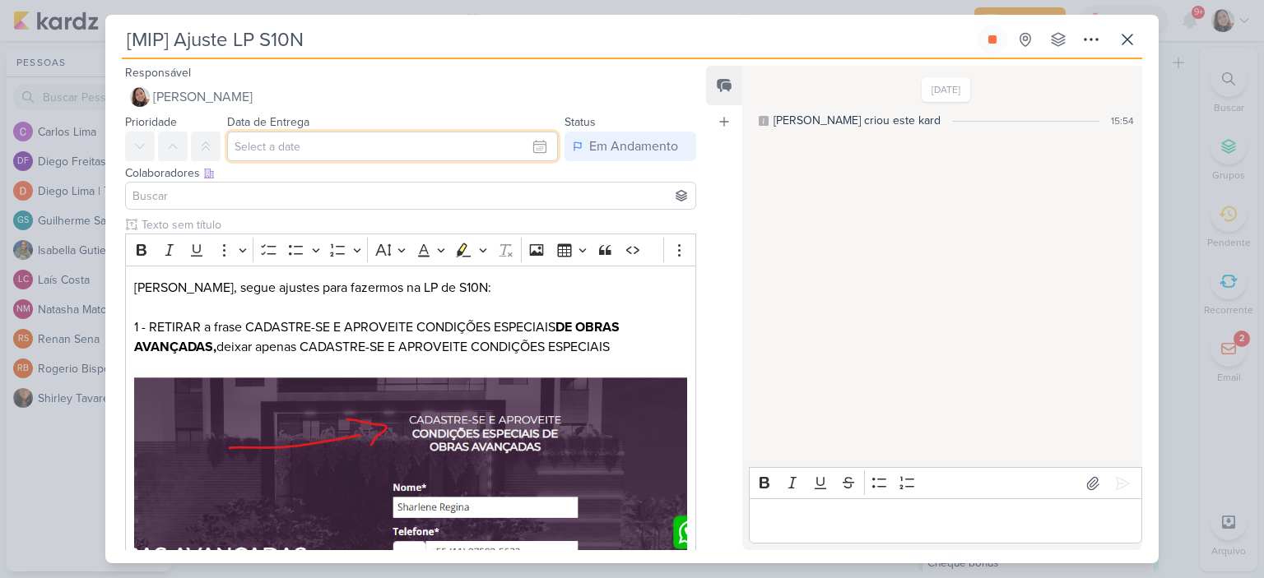
click at [522, 149] on input "text" at bounding box center [392, 147] width 331 height 30
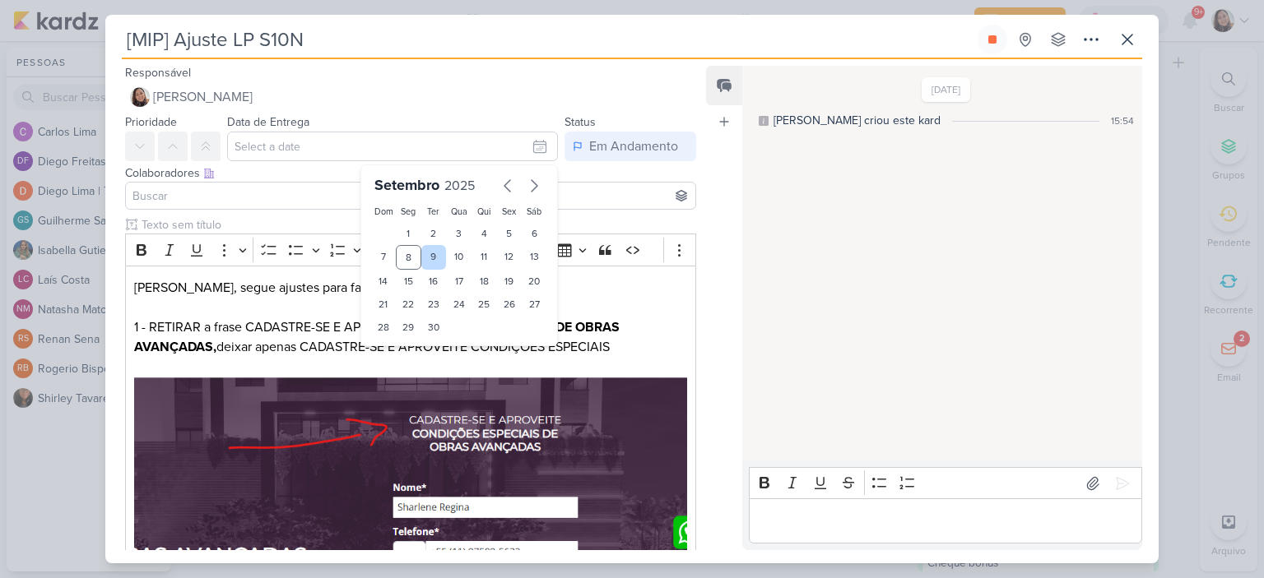
click at [421, 261] on div "9" at bounding box center [434, 257] width 26 height 25
type input "[DATE] 23:59"
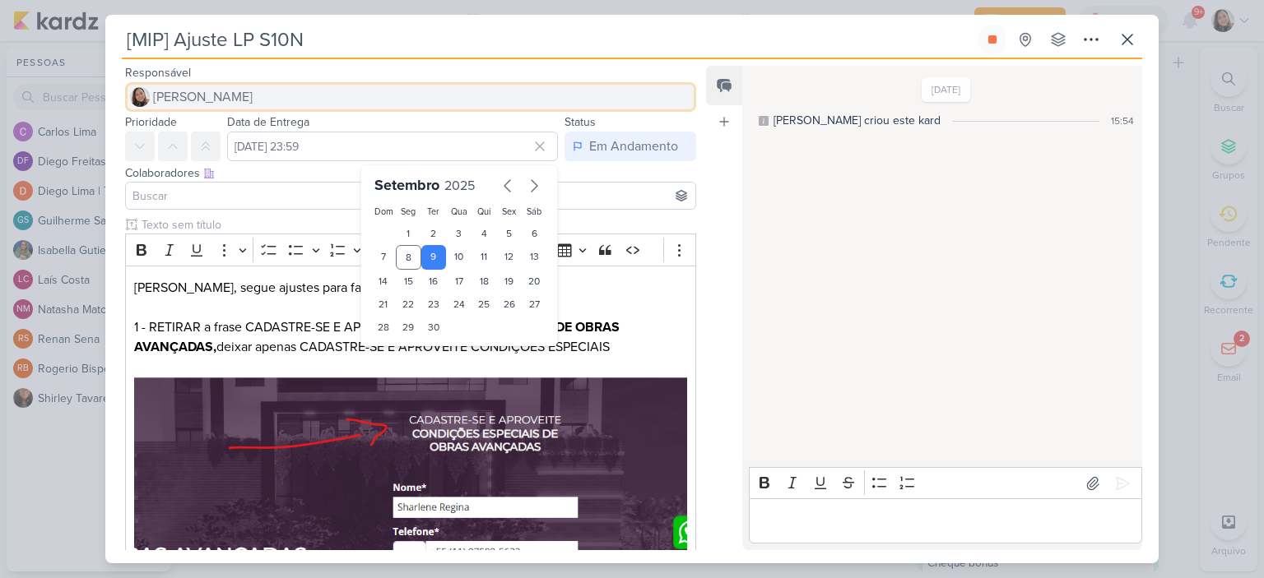
click at [461, 98] on button "[PERSON_NAME]" at bounding box center [410, 97] width 571 height 30
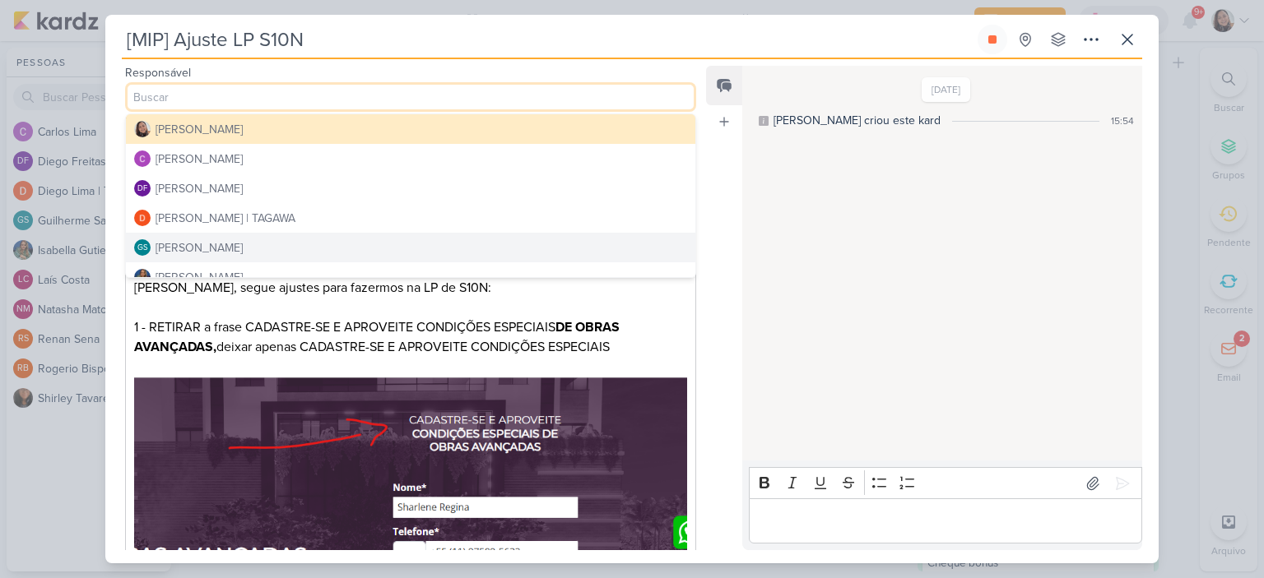
click at [857, 289] on div "[DATE] [PERSON_NAME] criou este kard 15:54" at bounding box center [941, 263] width 398 height 393
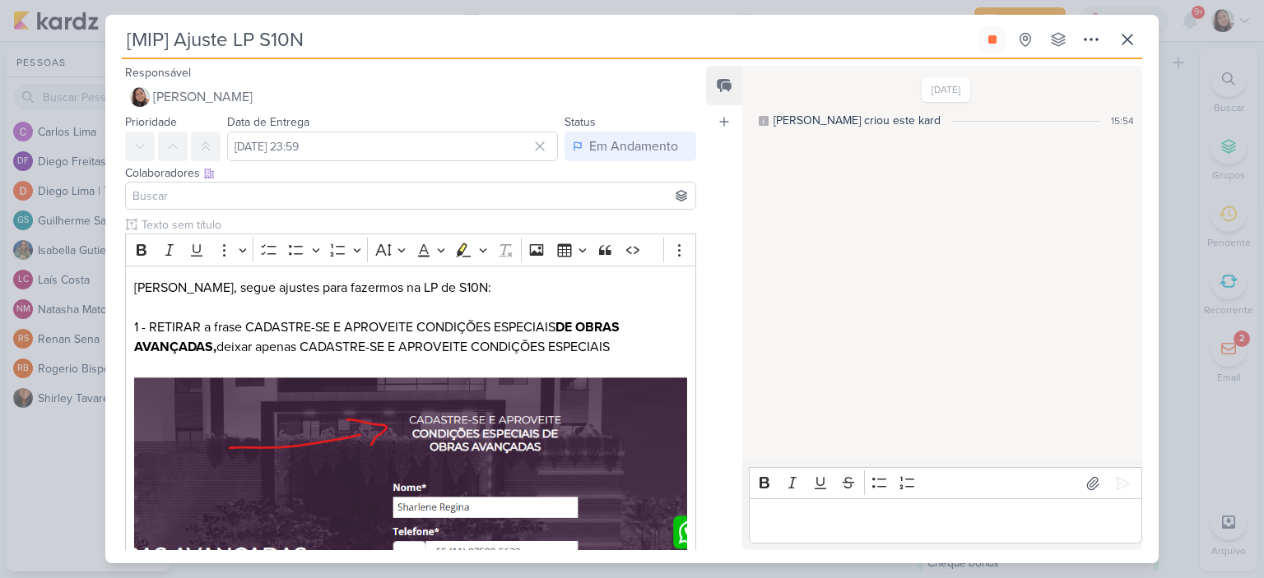
click at [206, 198] on input at bounding box center [410, 196] width 563 height 20
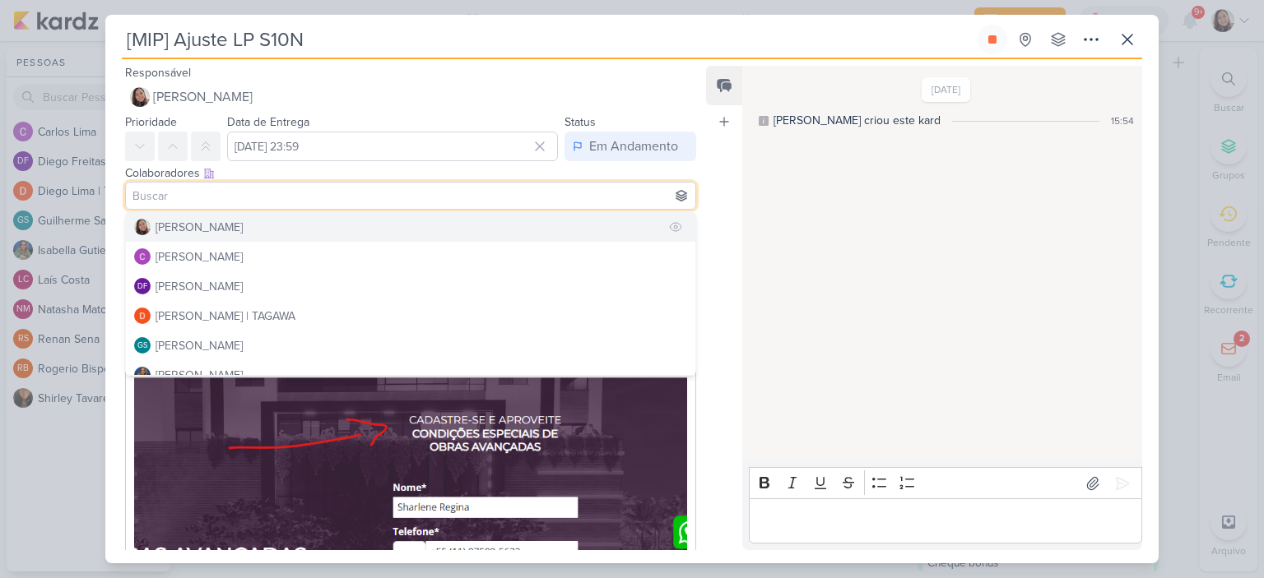
click at [216, 216] on button "[PERSON_NAME]" at bounding box center [410, 227] width 569 height 30
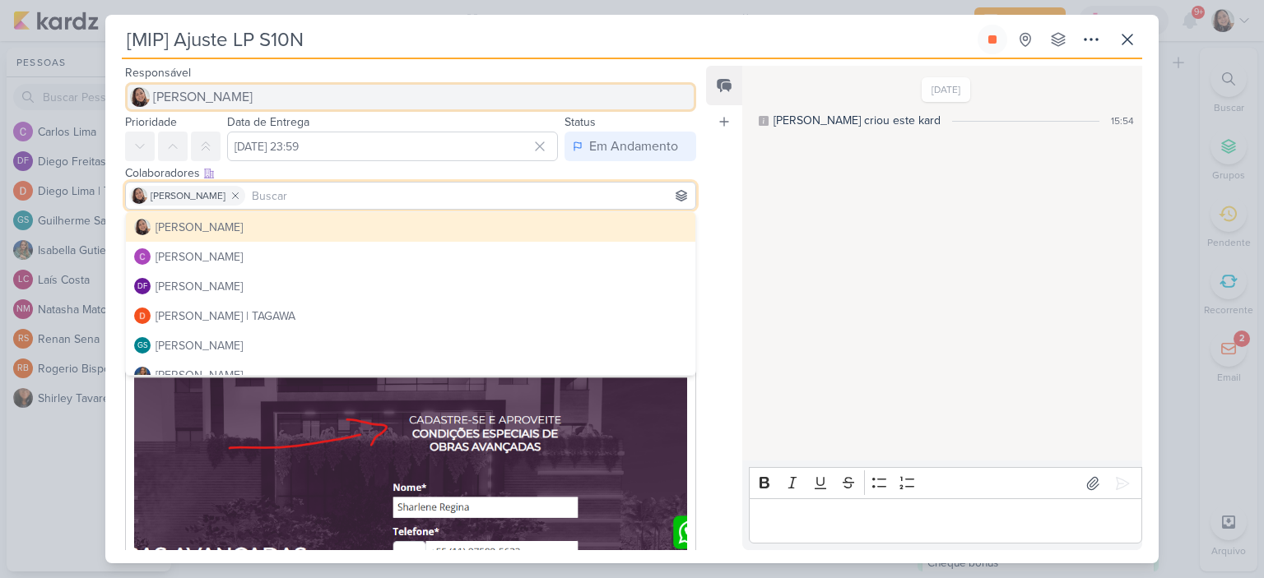
click at [225, 89] on span "[PERSON_NAME]" at bounding box center [203, 97] width 100 height 20
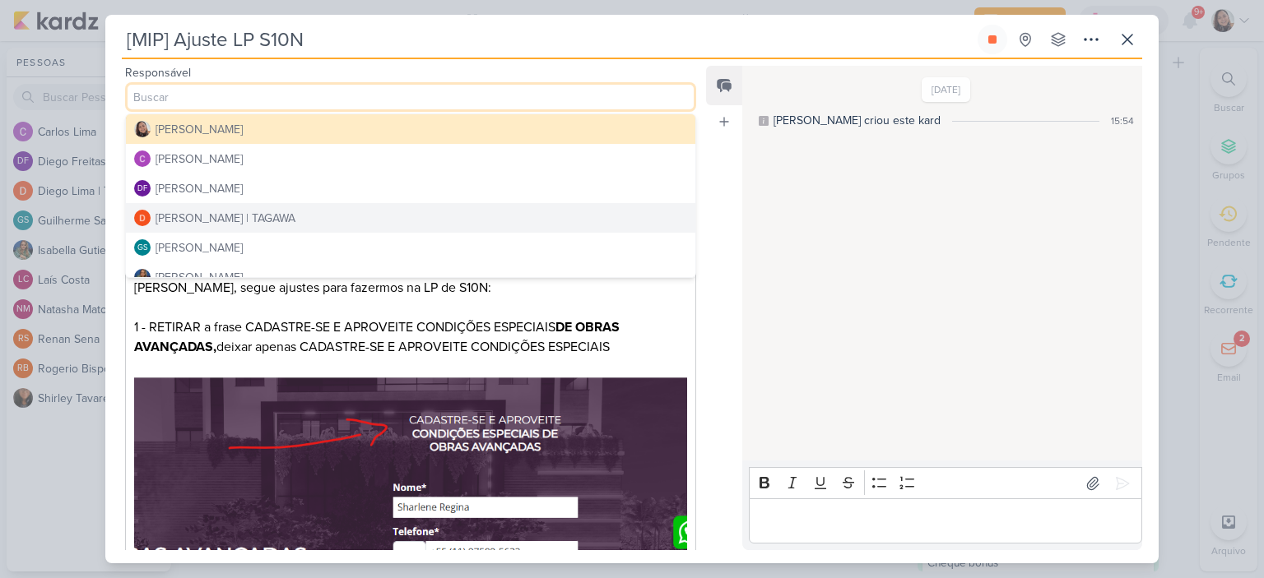
click at [189, 220] on div "[PERSON_NAME] | TAGAWA" at bounding box center [225, 218] width 140 height 17
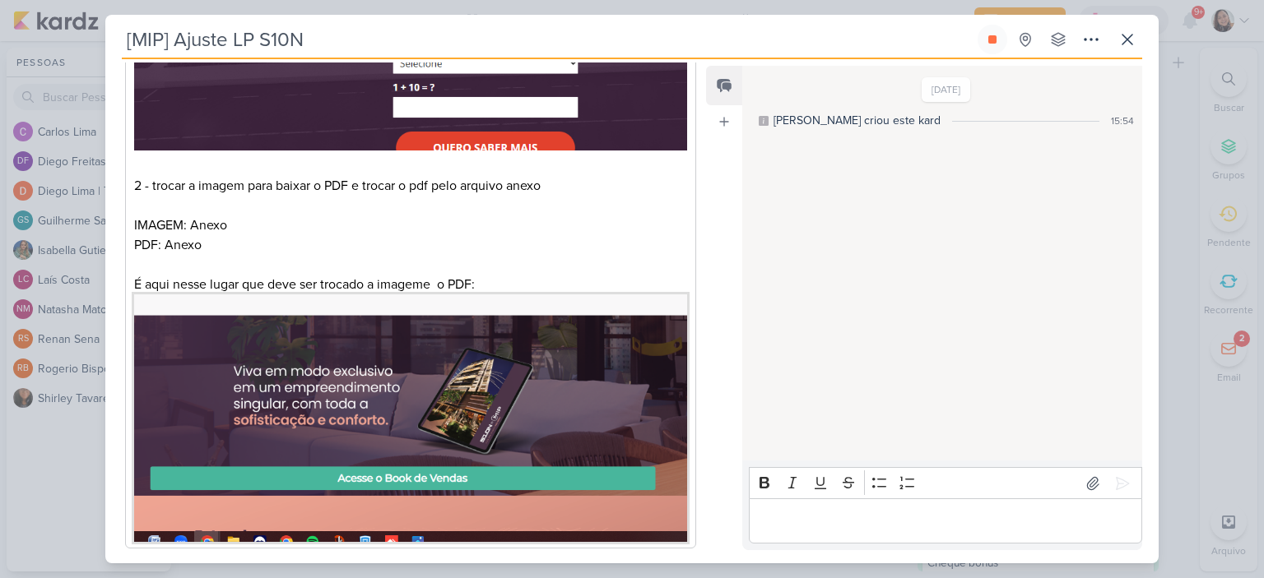
scroll to position [763, 0]
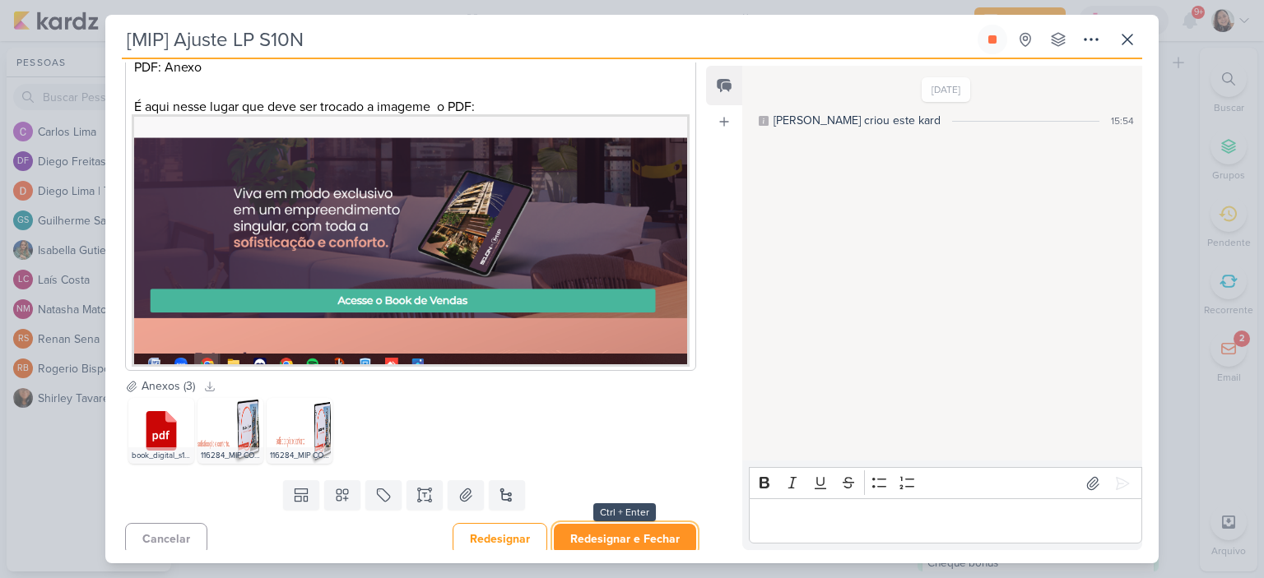
click at [633, 526] on button "Redesignar e Fechar" at bounding box center [625, 539] width 142 height 30
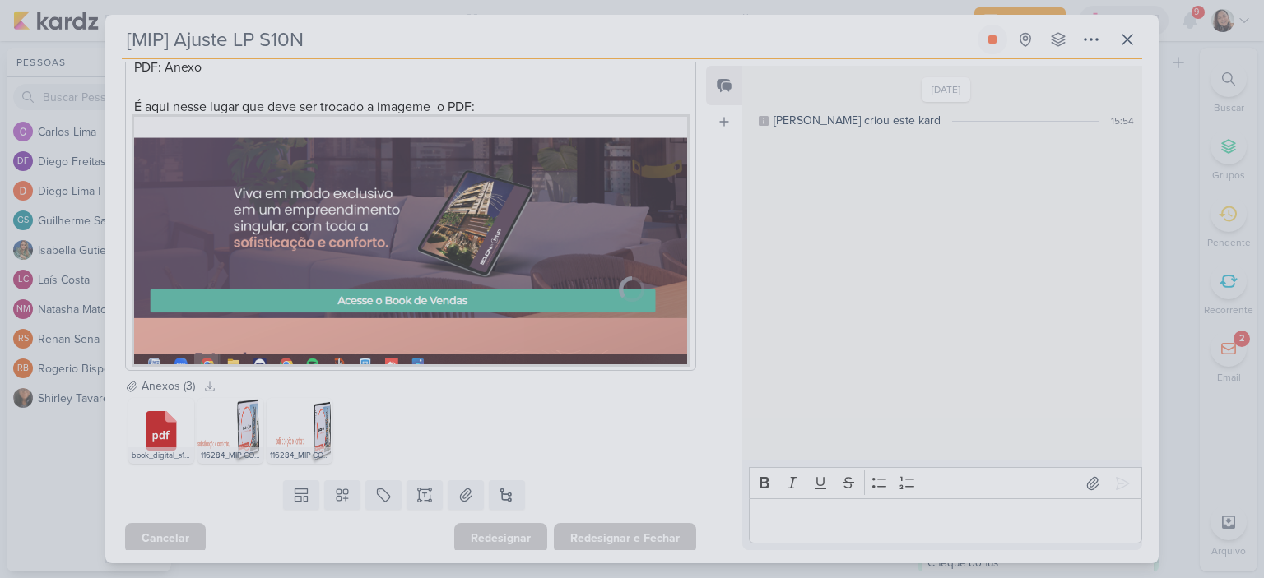
scroll to position [763, 0]
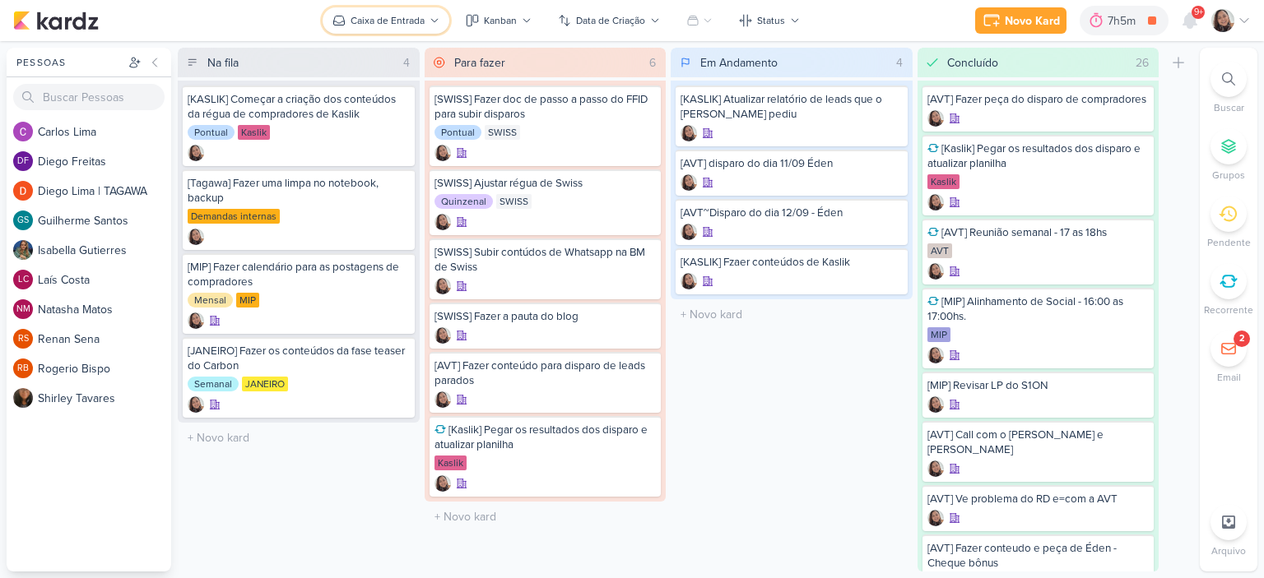
click at [444, 19] on button "Caixa de Entrada" at bounding box center [385, 20] width 127 height 26
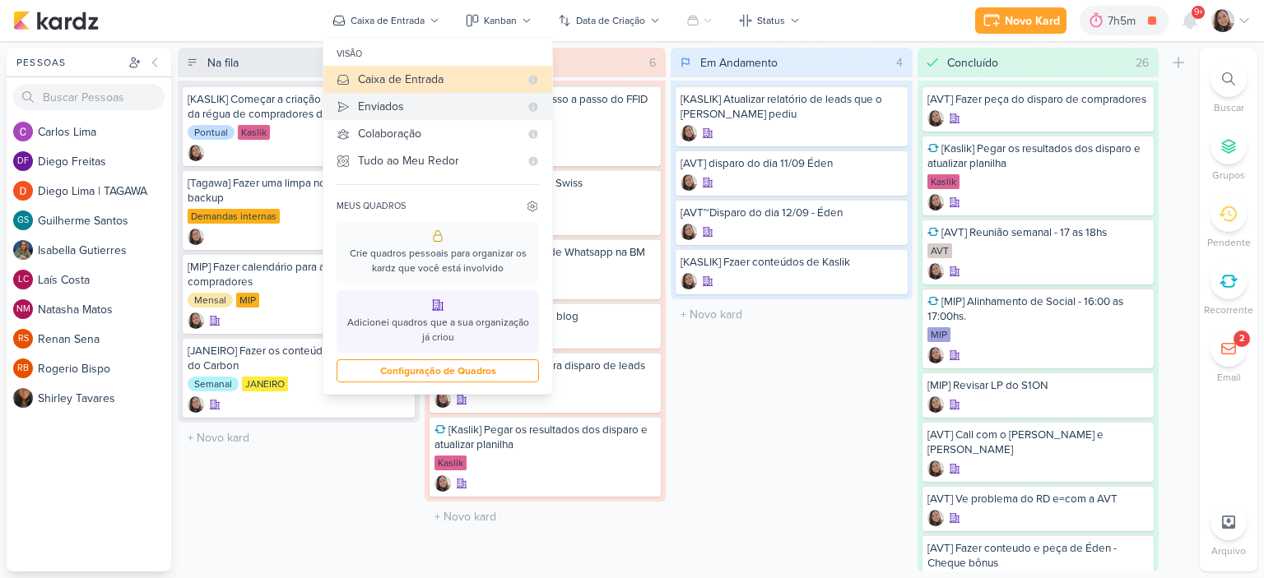
click at [400, 108] on div "Enviados" at bounding box center [438, 106] width 161 height 17
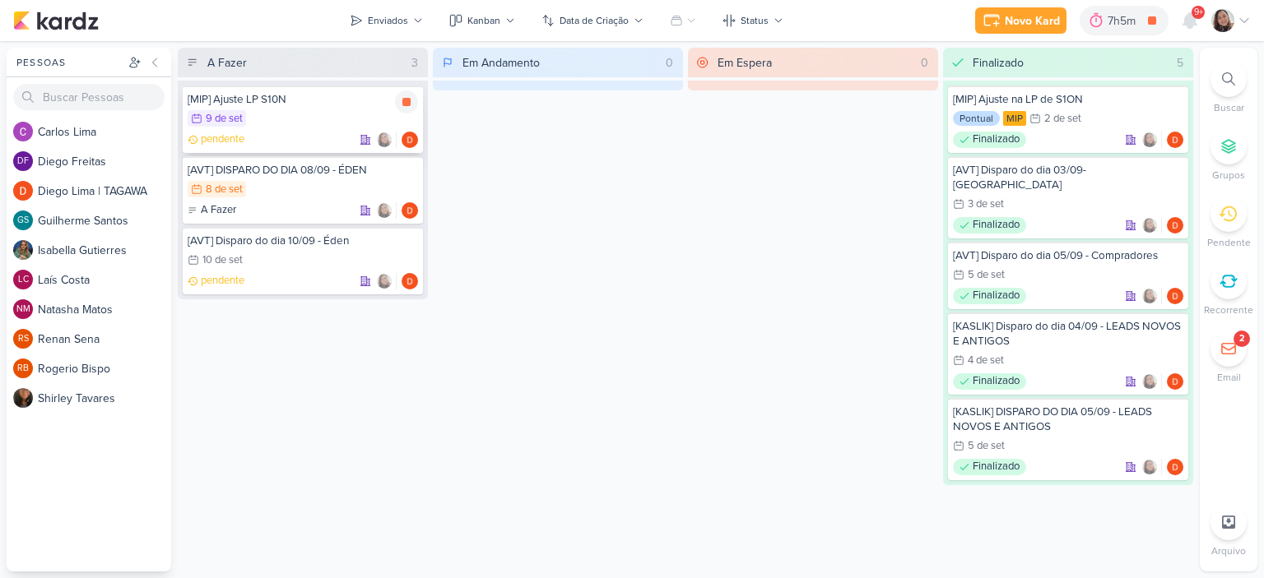
click at [298, 111] on div "9/9 [DATE]" at bounding box center [303, 119] width 230 height 18
